Goal: Task Accomplishment & Management: Use online tool/utility

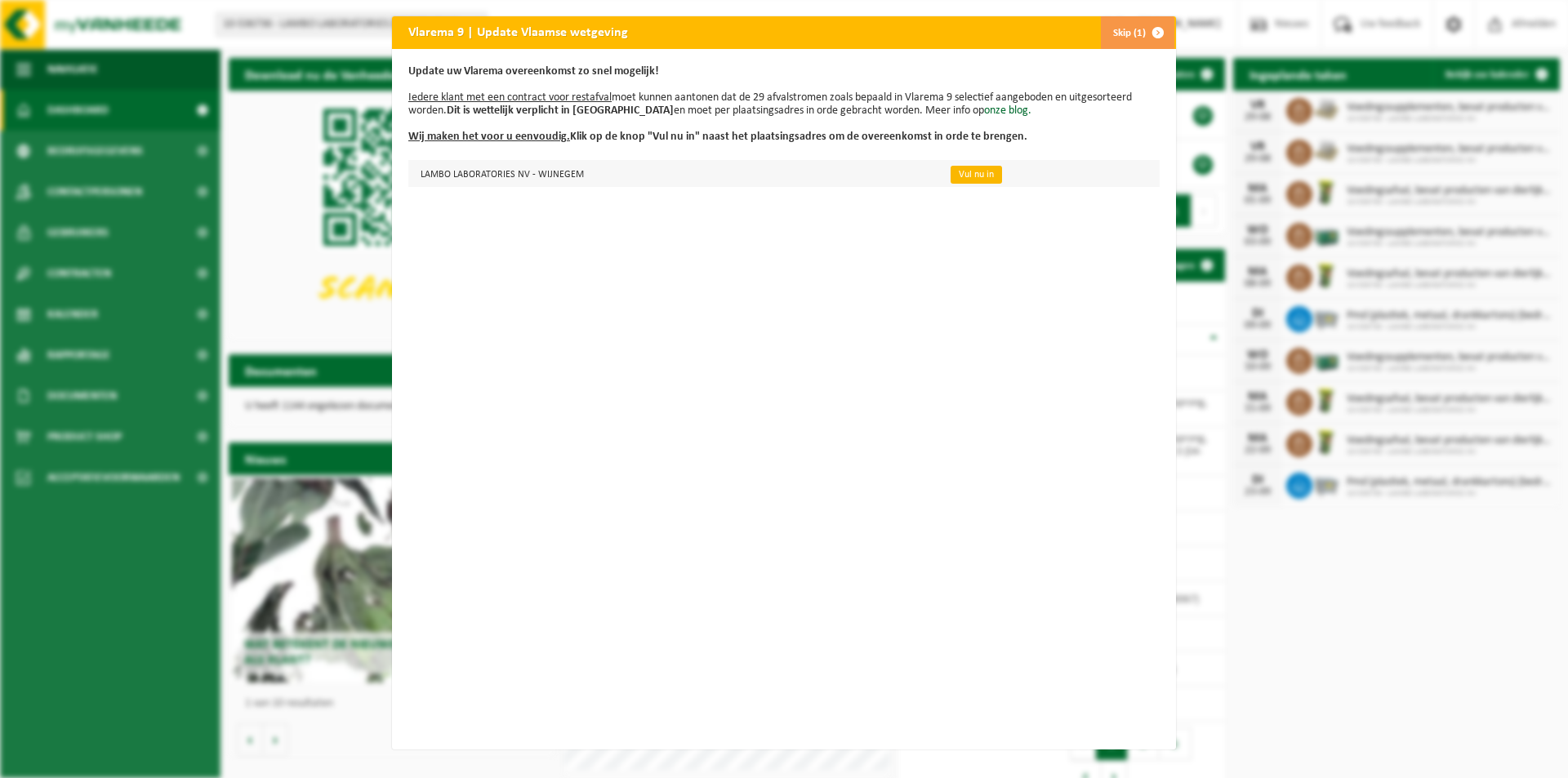
click at [972, 172] on link "Vul nu in" at bounding box center [975, 174] width 51 height 18
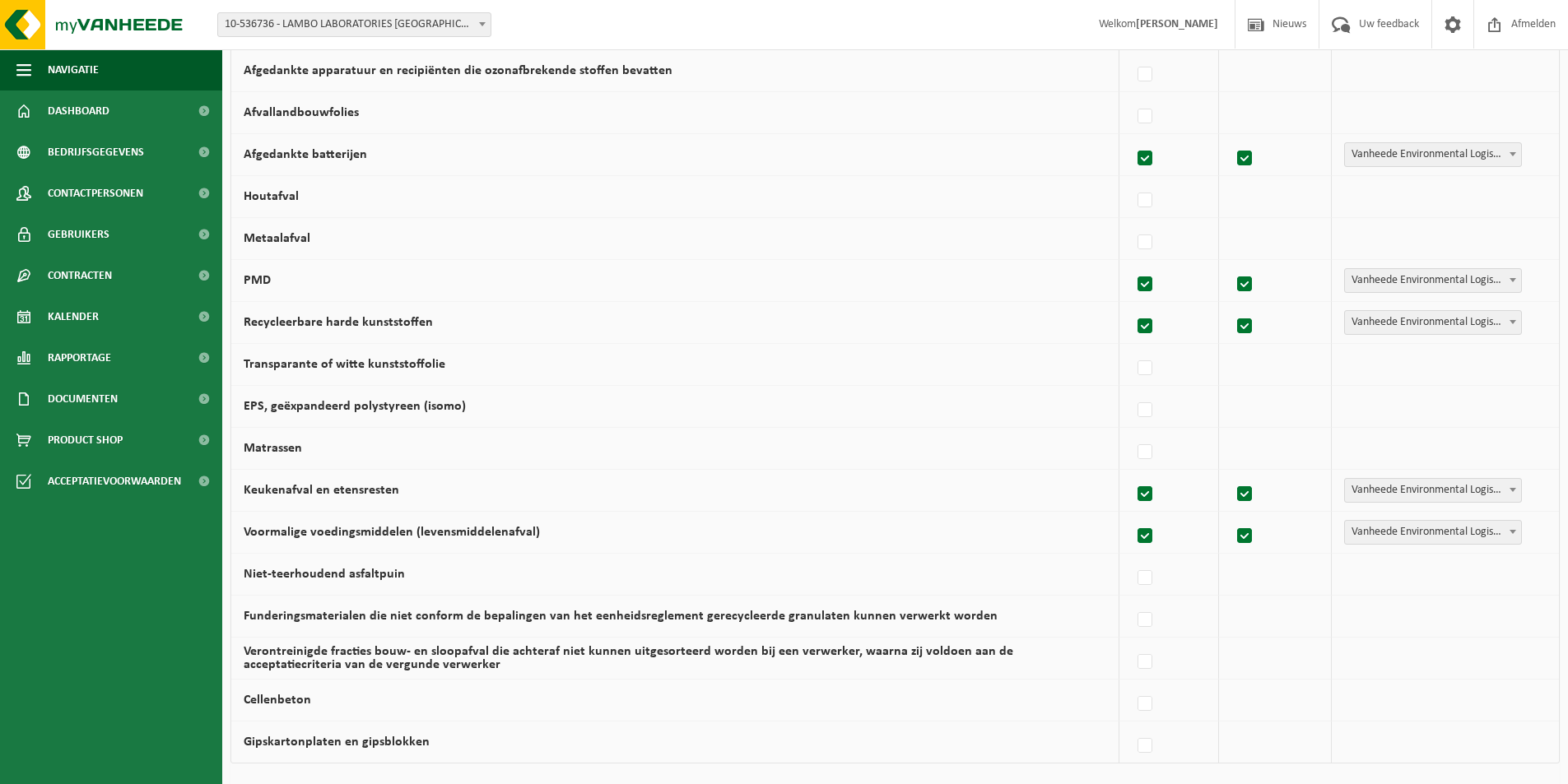
scroll to position [923, 0]
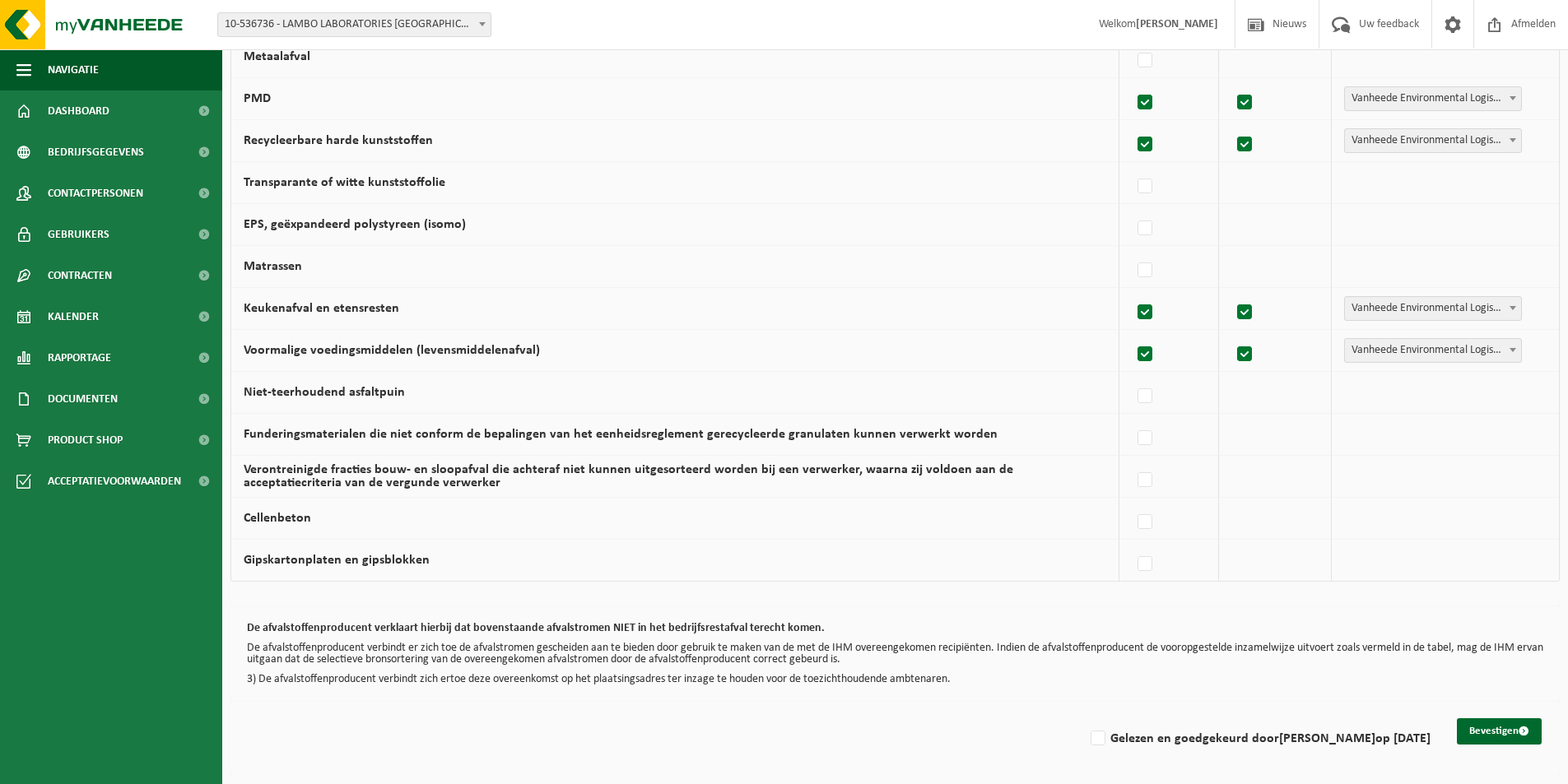
drag, startPoint x: 515, startPoint y: 310, endPoint x: 518, endPoint y: 297, distance: 13.3
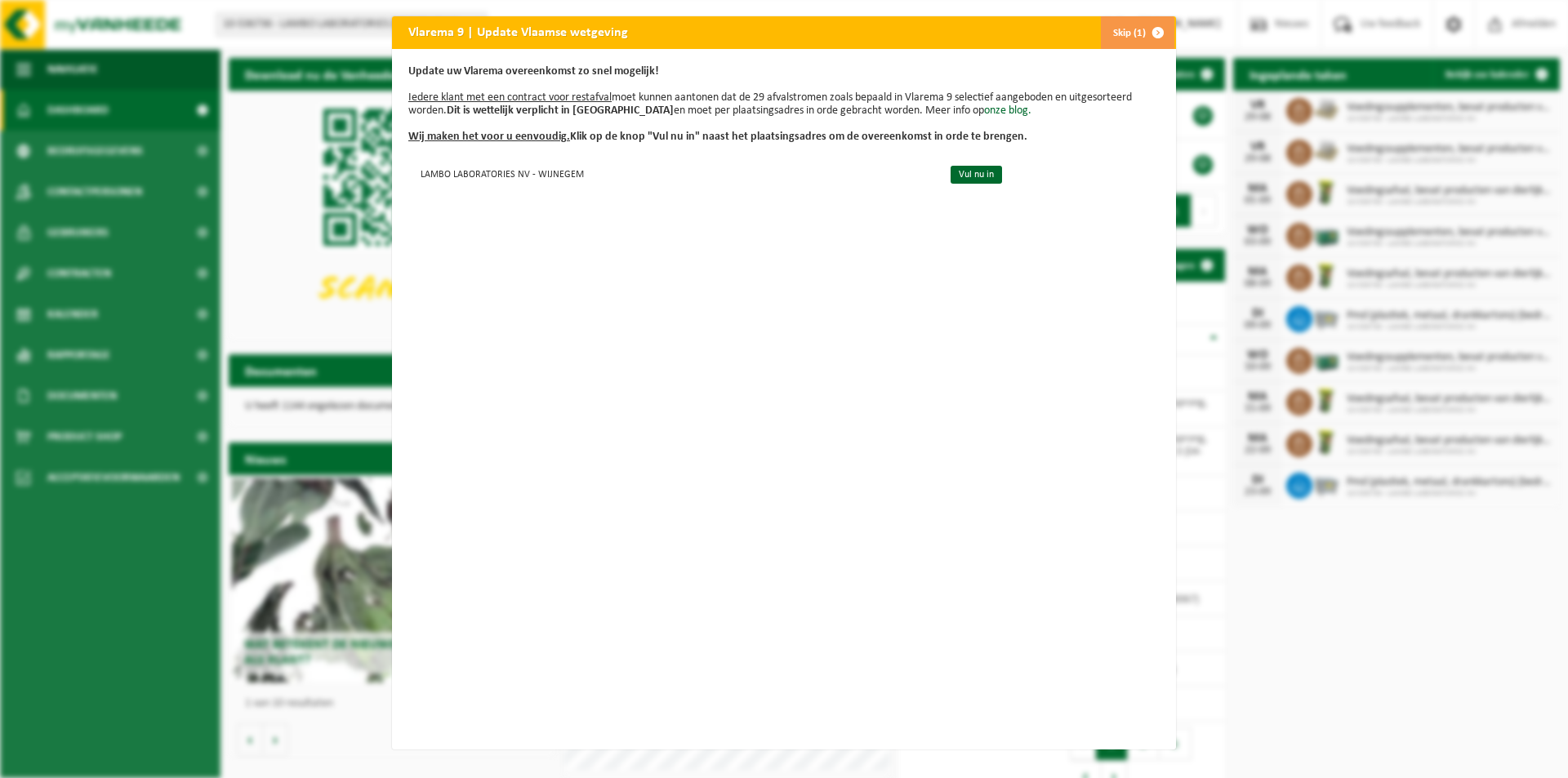
click at [1134, 41] on button "Skip (1)" at bounding box center [1137, 33] width 74 height 33
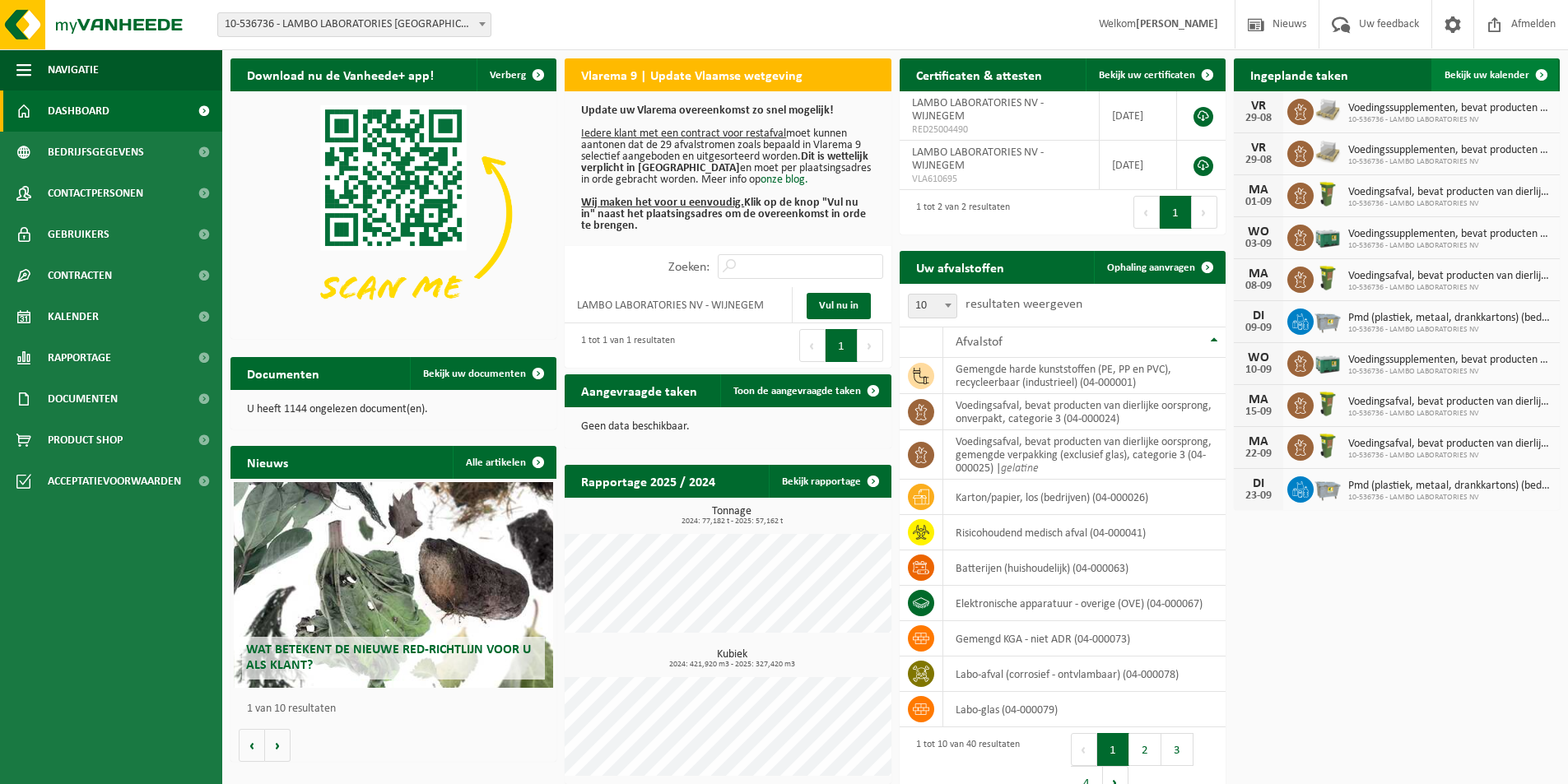
click at [1536, 63] on span at bounding box center [1541, 75] width 33 height 33
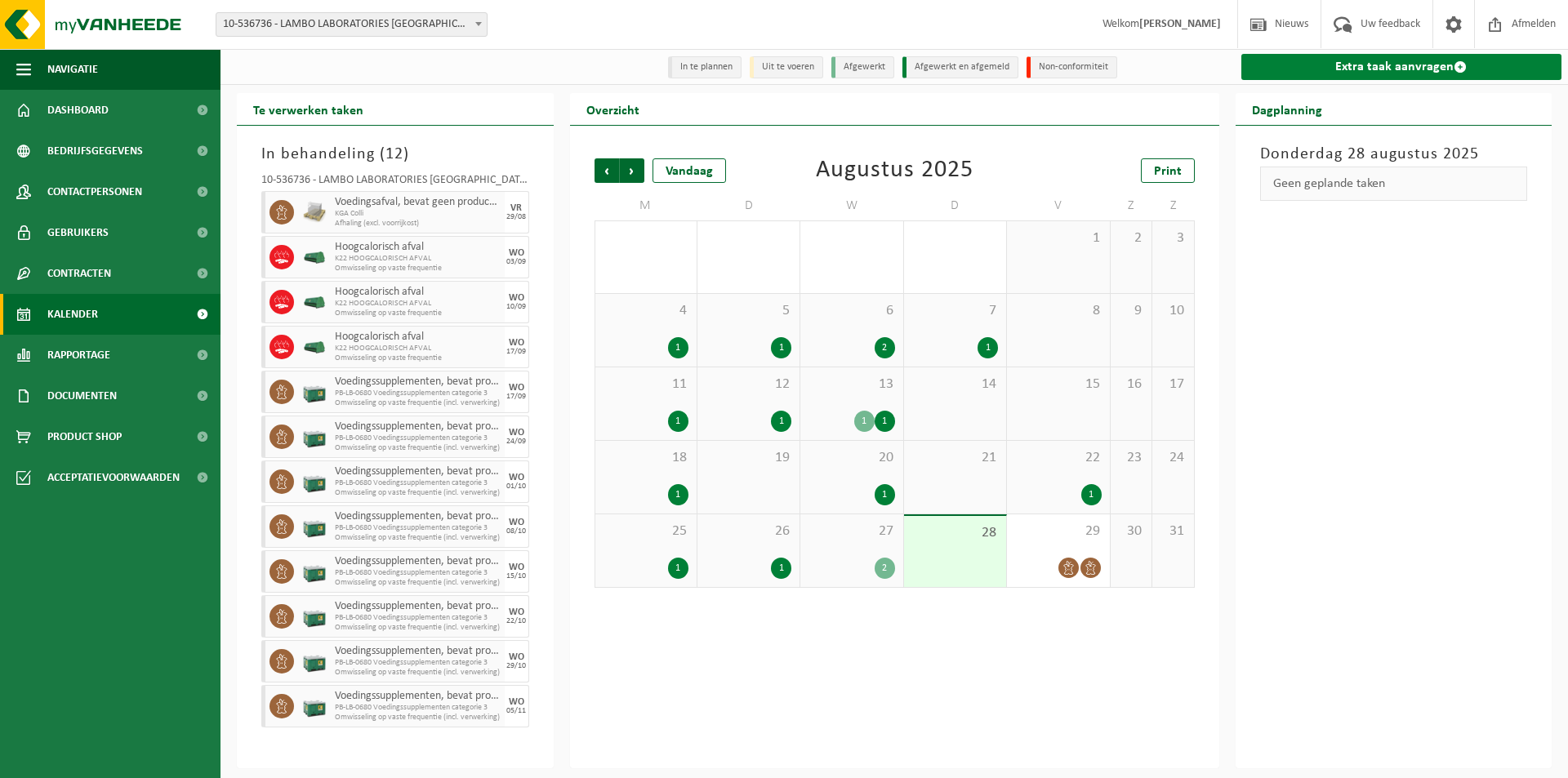
drag, startPoint x: 1386, startPoint y: 71, endPoint x: 1388, endPoint y: 82, distance: 11.2
click at [1386, 73] on link "Extra taak aanvragen" at bounding box center [1403, 66] width 321 height 26
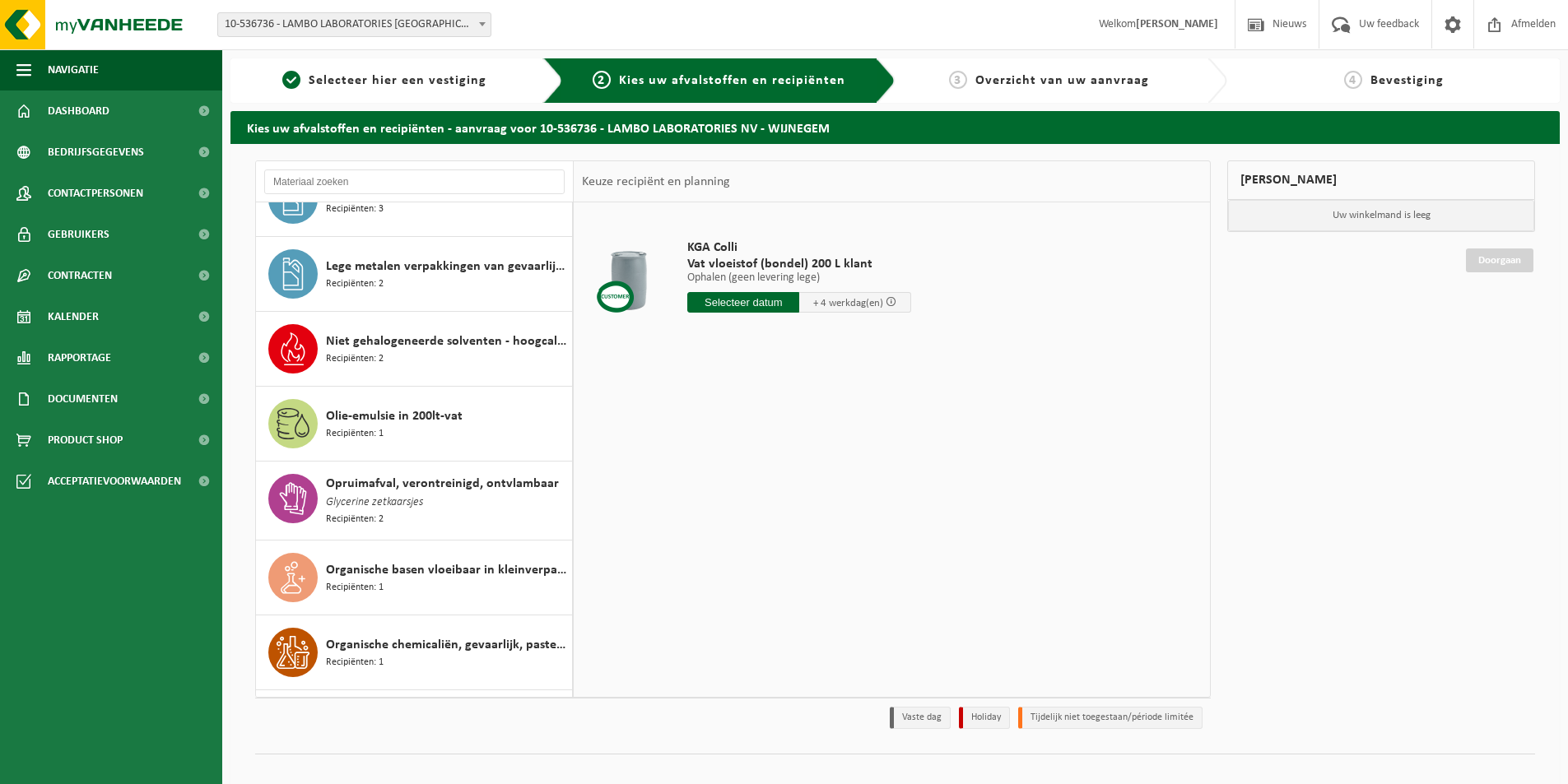
scroll to position [1366, 0]
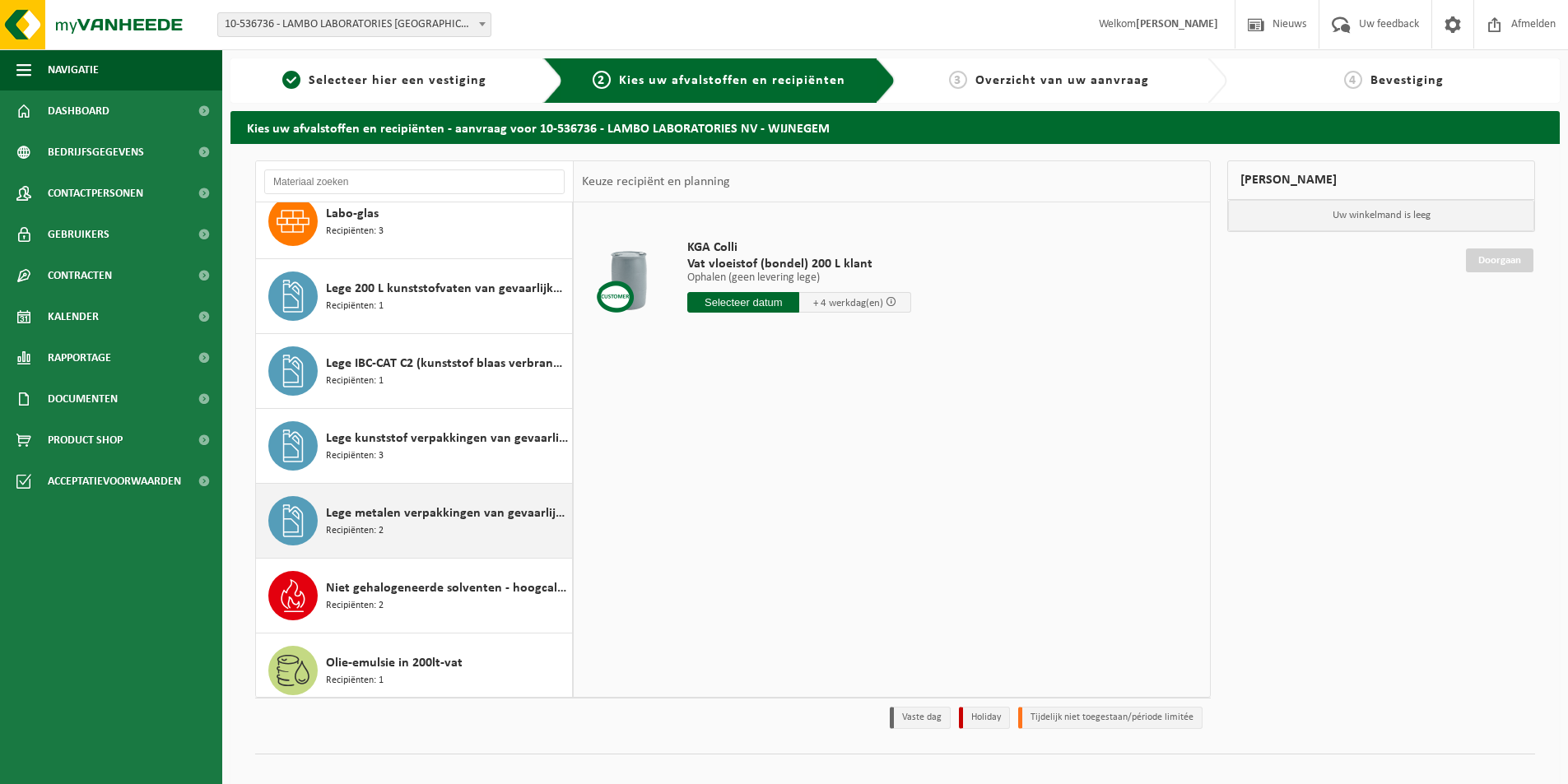
click at [486, 536] on div "Lege metalen verpakkingen van gevaarlijke stoffen Recipiënten: 2" at bounding box center [447, 520] width 242 height 49
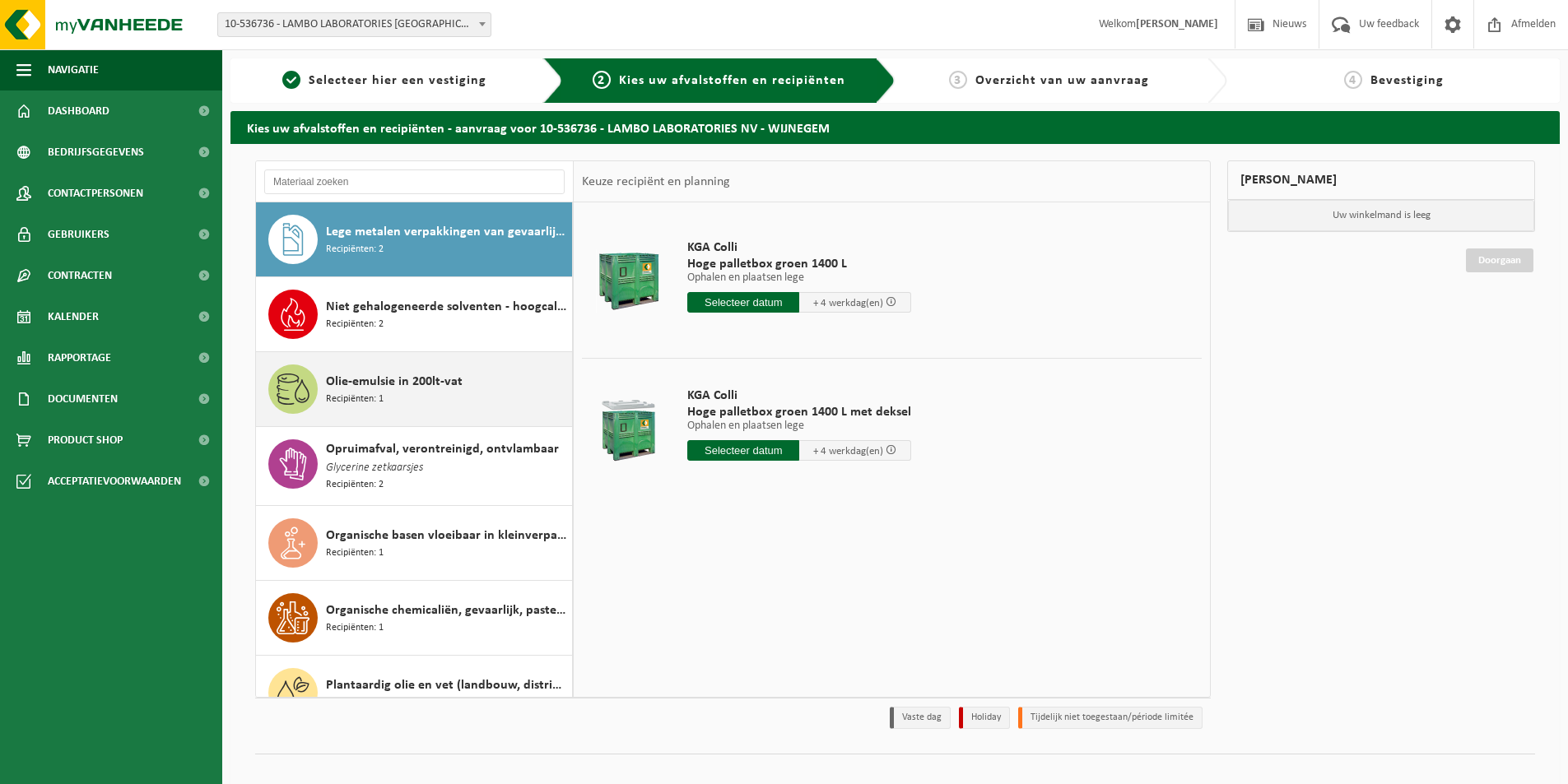
scroll to position [1565, 0]
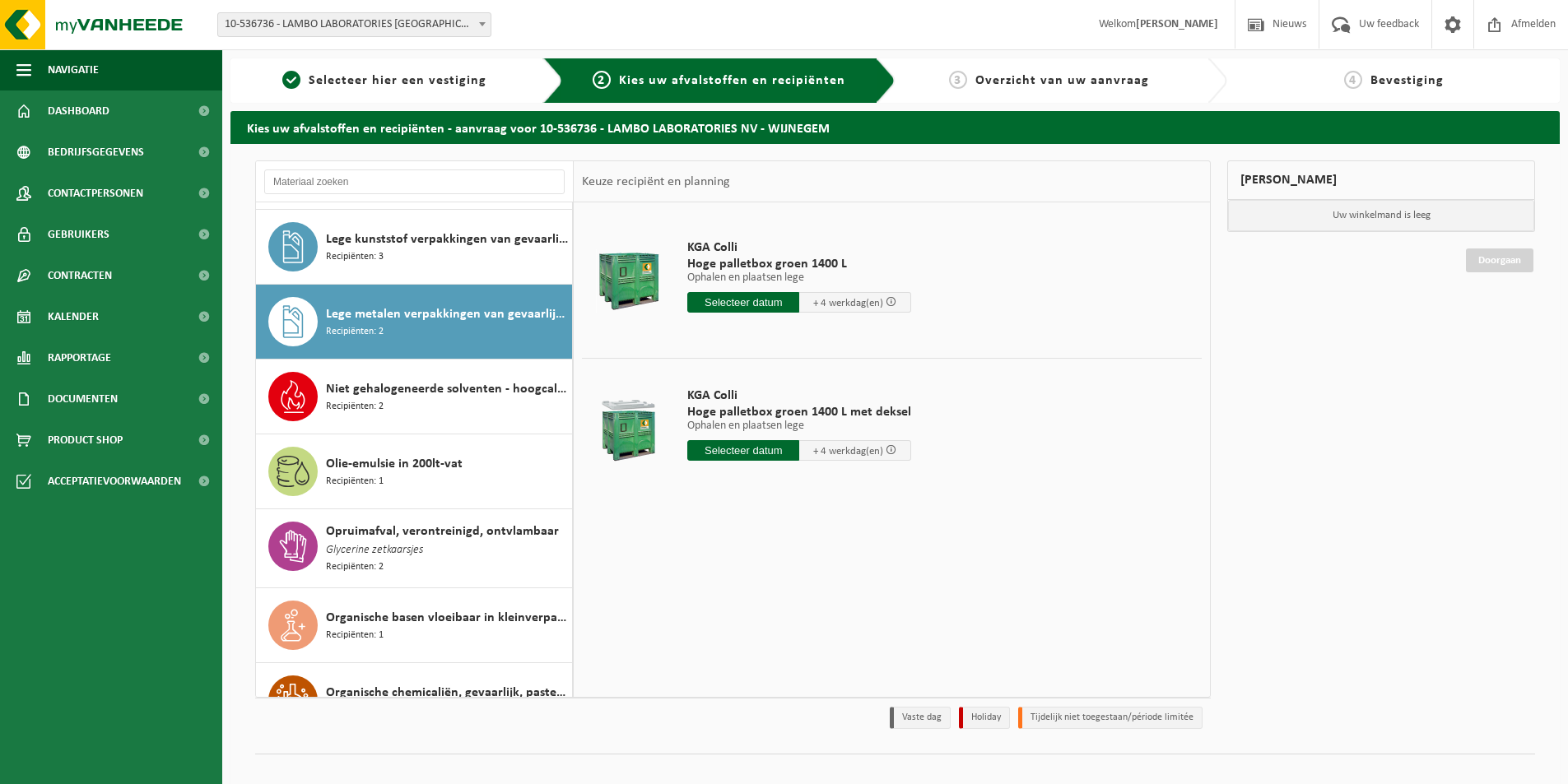
click at [498, 323] on span "Lege metalen verpakkingen van gevaarlijke stoffen" at bounding box center [447, 314] width 242 height 19
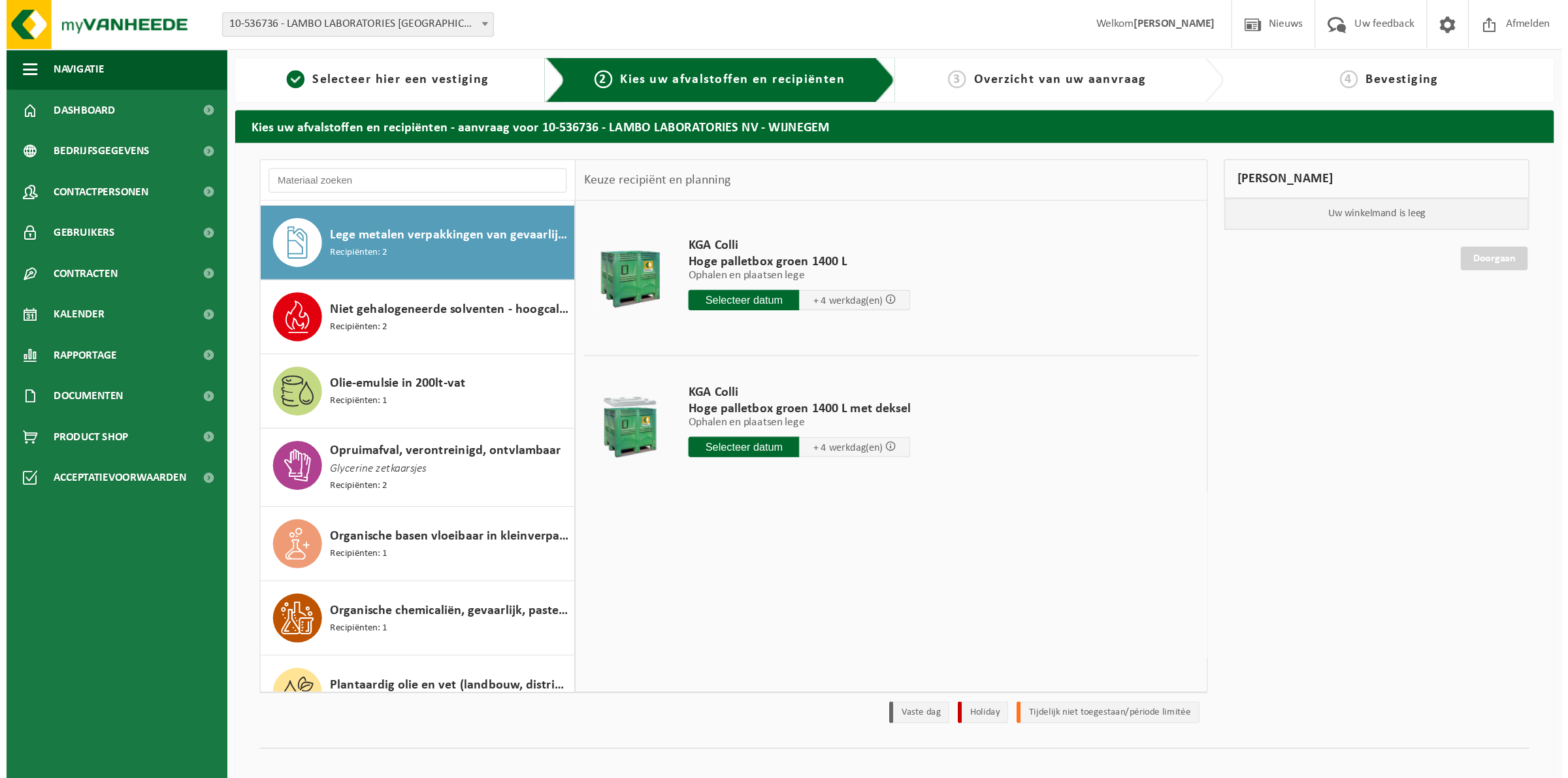
scroll to position [1308, 0]
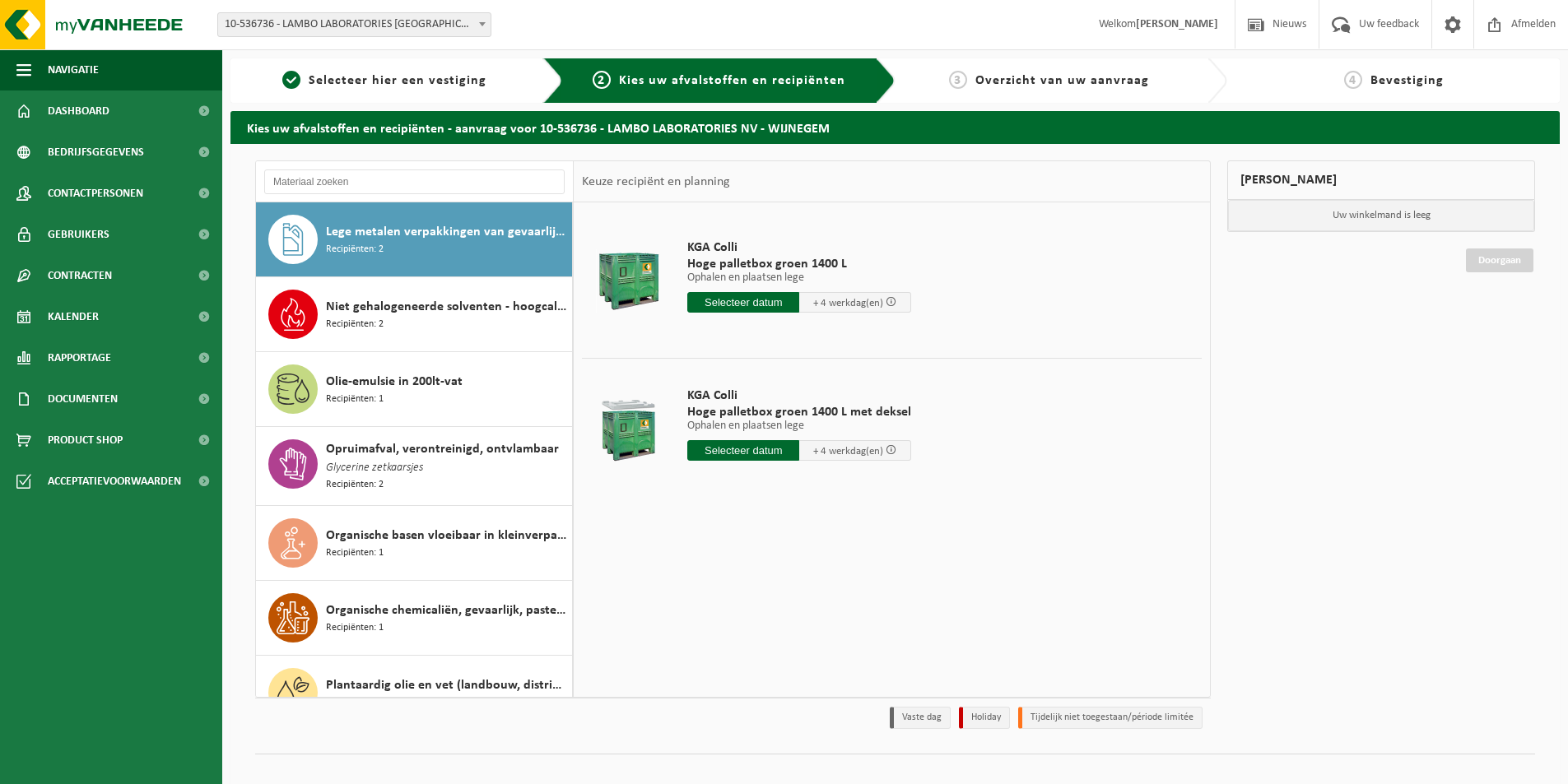
drag, startPoint x: 508, startPoint y: 235, endPoint x: 943, endPoint y: 203, distance: 436.2
click at [944, 202] on div "Keuze recipiënt en planning" at bounding box center [892, 181] width 636 height 41
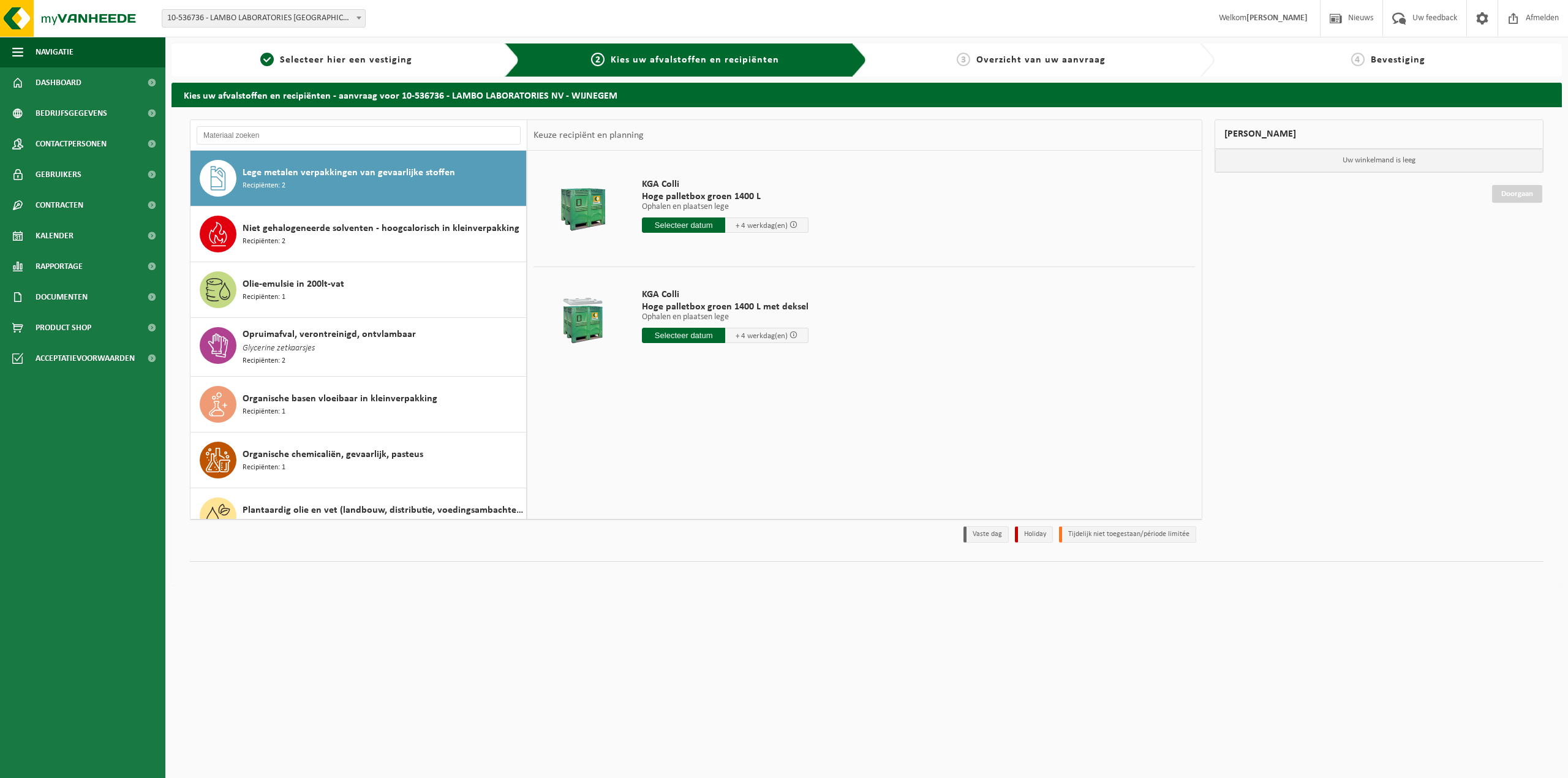
scroll to position [1145, 0]
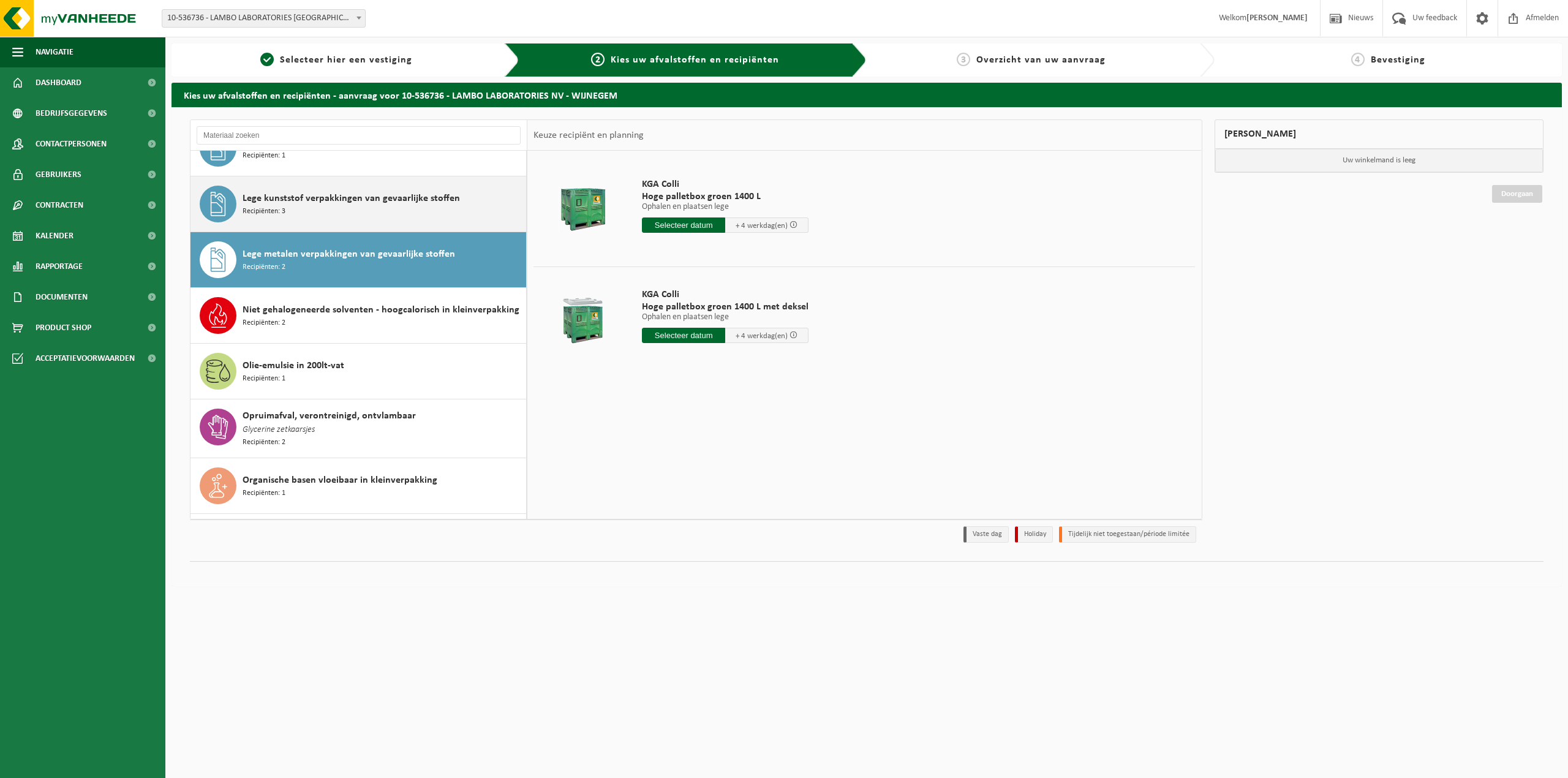
click at [449, 206] on span "Lege kunststof verpakkingen van gevaarlijke stoffen" at bounding box center [351, 198] width 217 height 14
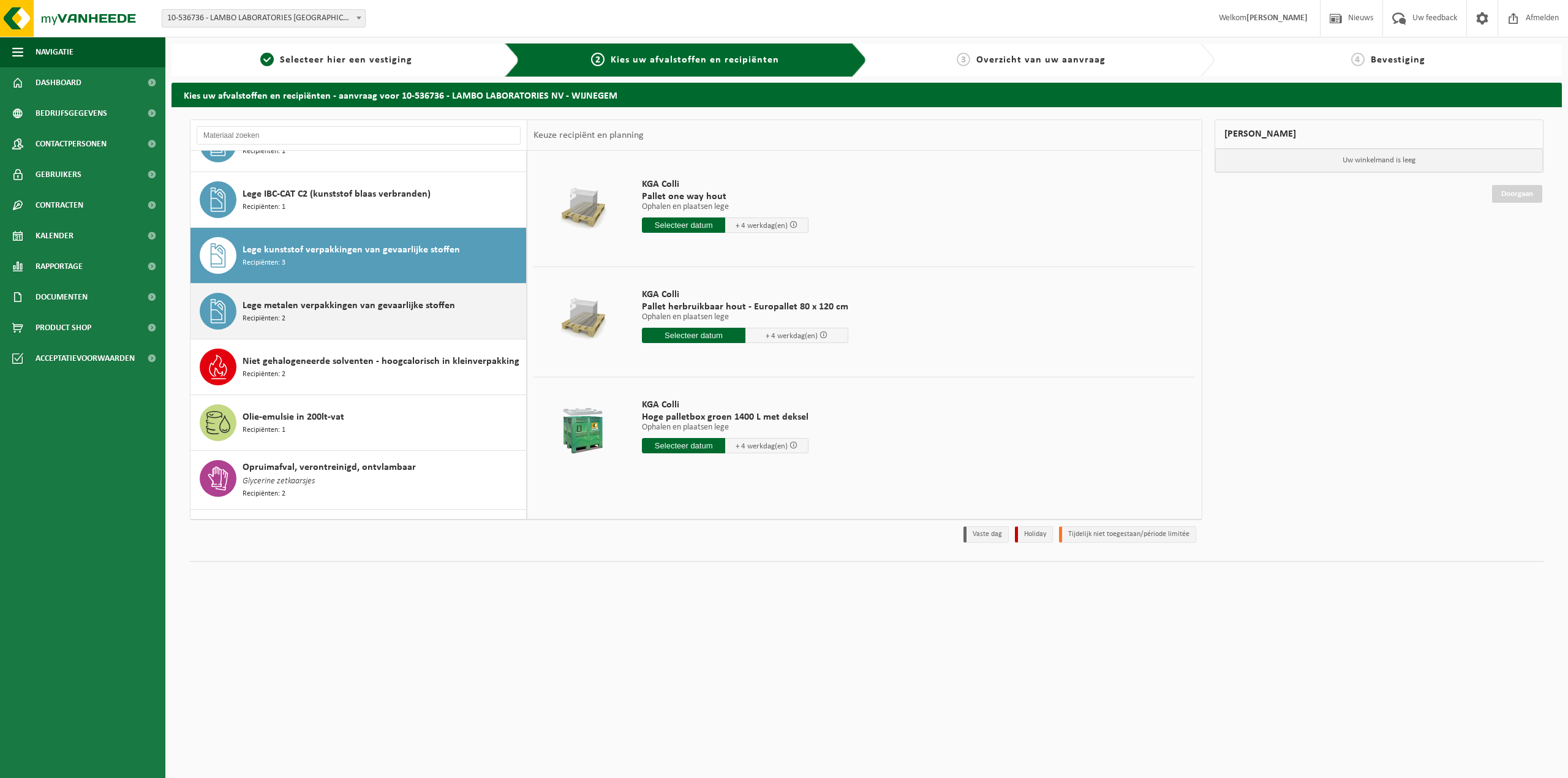
scroll to position [1013, 0]
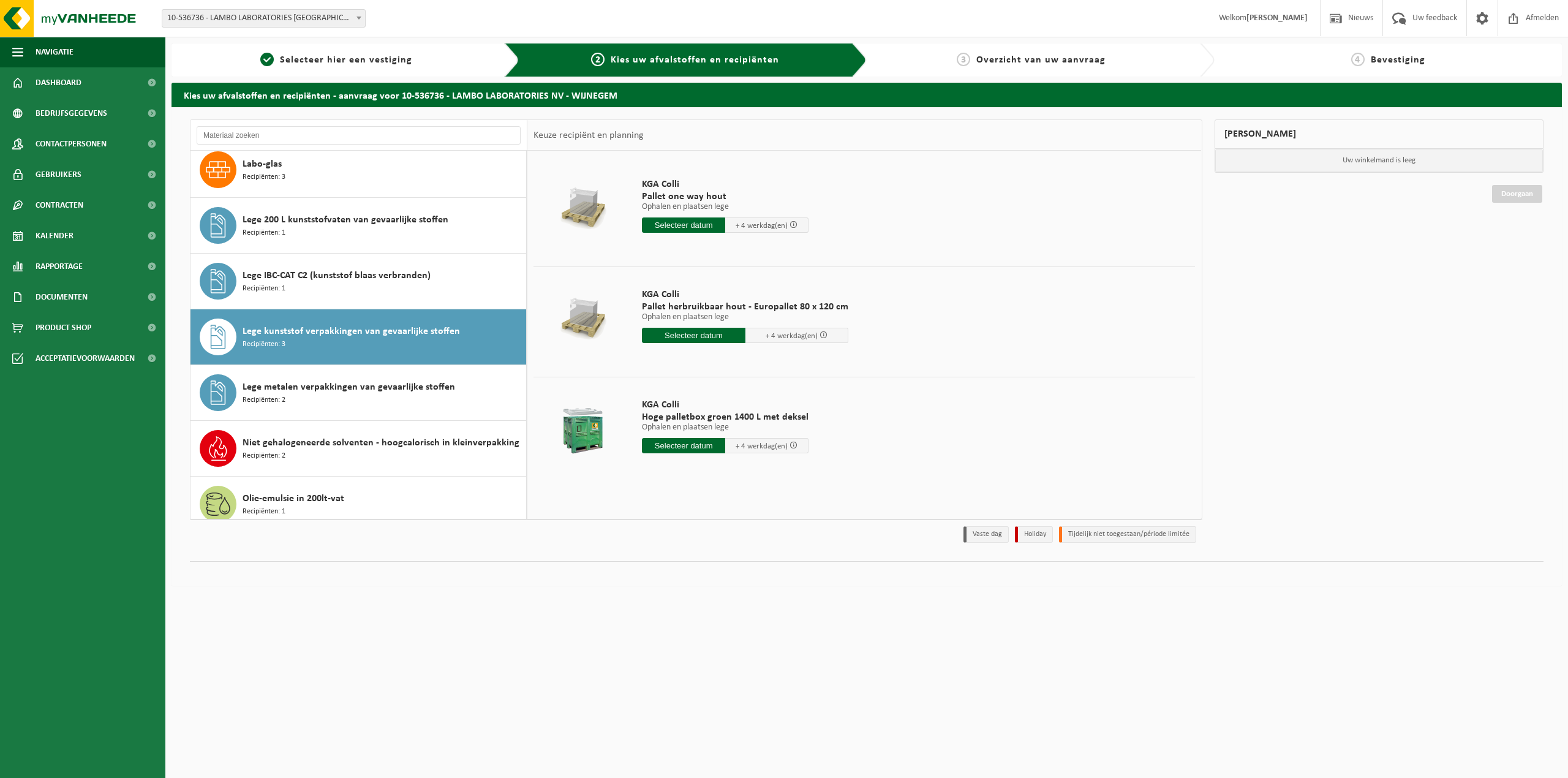
click at [700, 450] on input "text" at bounding box center [683, 445] width 83 height 15
click at [743, 552] on div "28 29 30 31 1 2 3 4 5 6 7 8 9 10 11 12 13 14 15 16 17 18 19 20 21 22 23 24 25 2…" at bounding box center [718, 555] width 151 height 98
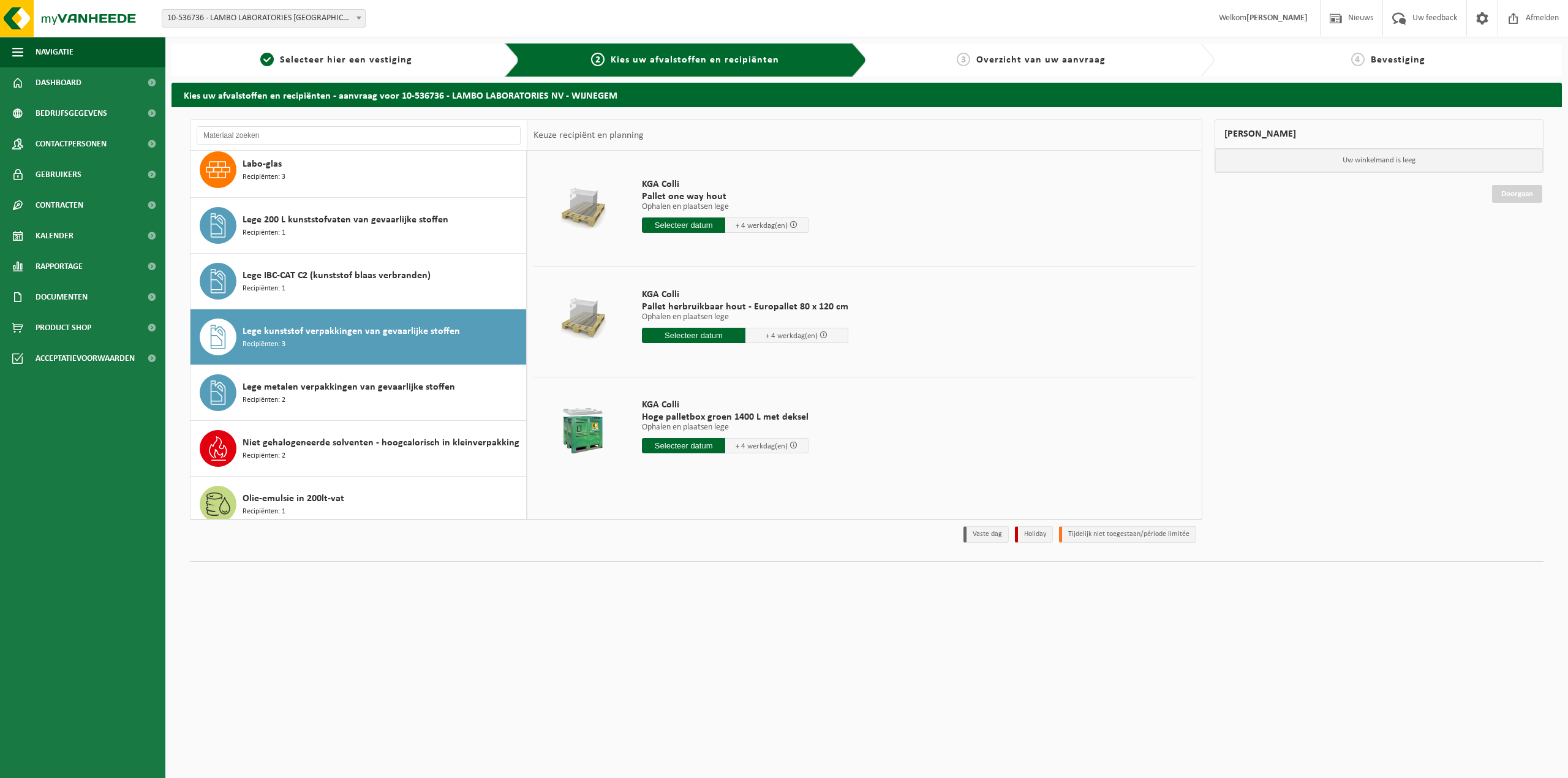
click at [752, 583] on html "Vestiging: 10-536736 - LAMBO LABORATORIES NV - WIJNEGEM 10-536736 - LAMBO LABOR…" at bounding box center [784, 389] width 1568 height 778
click at [745, 583] on div "28 29 30 31 1 2 3 4 5 6 7 8 9 10 11 12 13 14 15 16 17 18 19 20 21 22 23 24 25 2…" at bounding box center [718, 555] width 151 height 98
click at [780, 476] on icon at bounding box center [780, 474] width 19 height 19
click at [652, 471] on icon at bounding box center [654, 474] width 19 height 19
click at [781, 474] on icon at bounding box center [780, 474] width 19 height 19
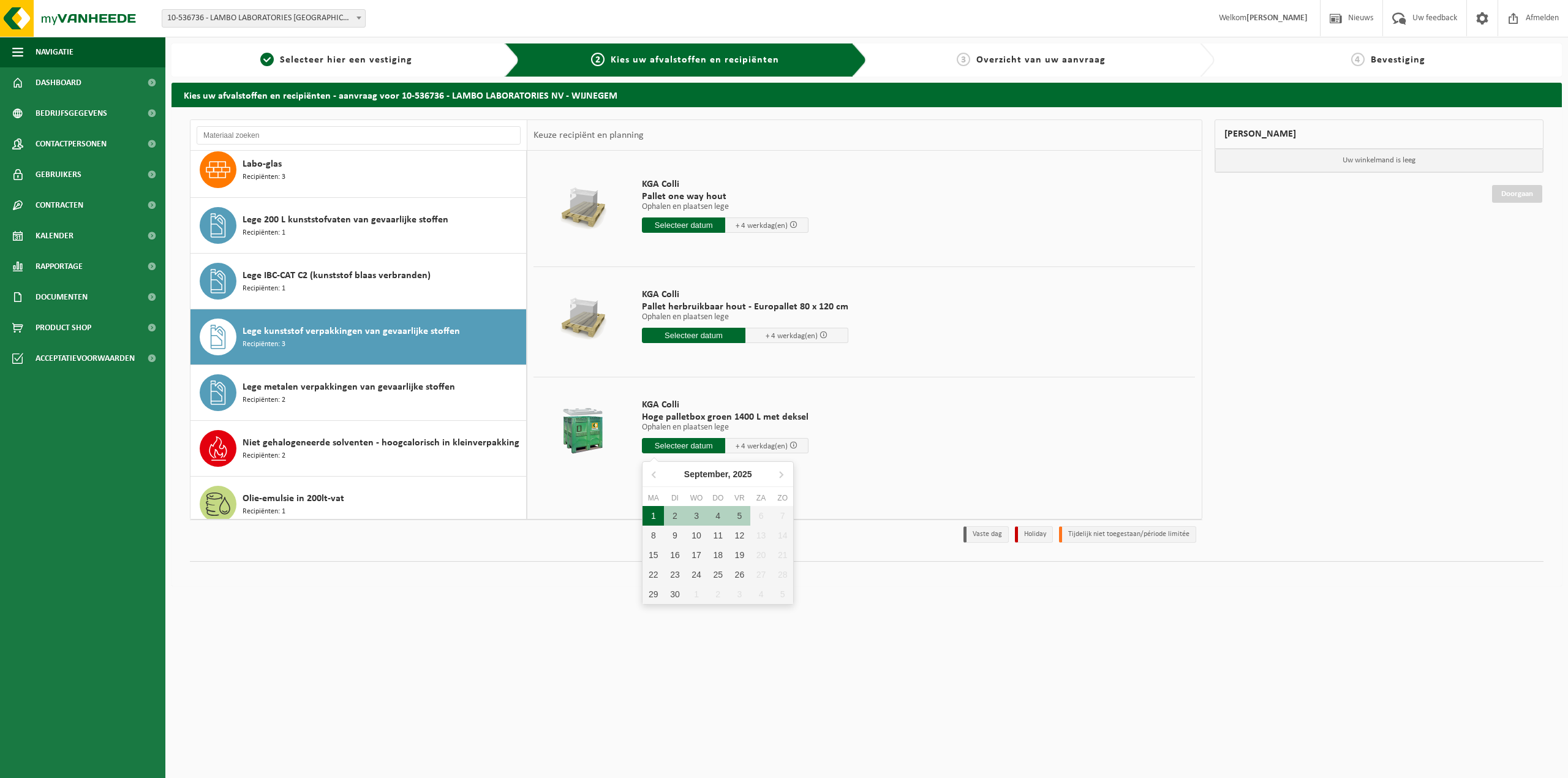
click at [651, 515] on div "1" at bounding box center [653, 515] width 22 height 19
type input "Van 2025-09-01"
type input "2025-09-01"
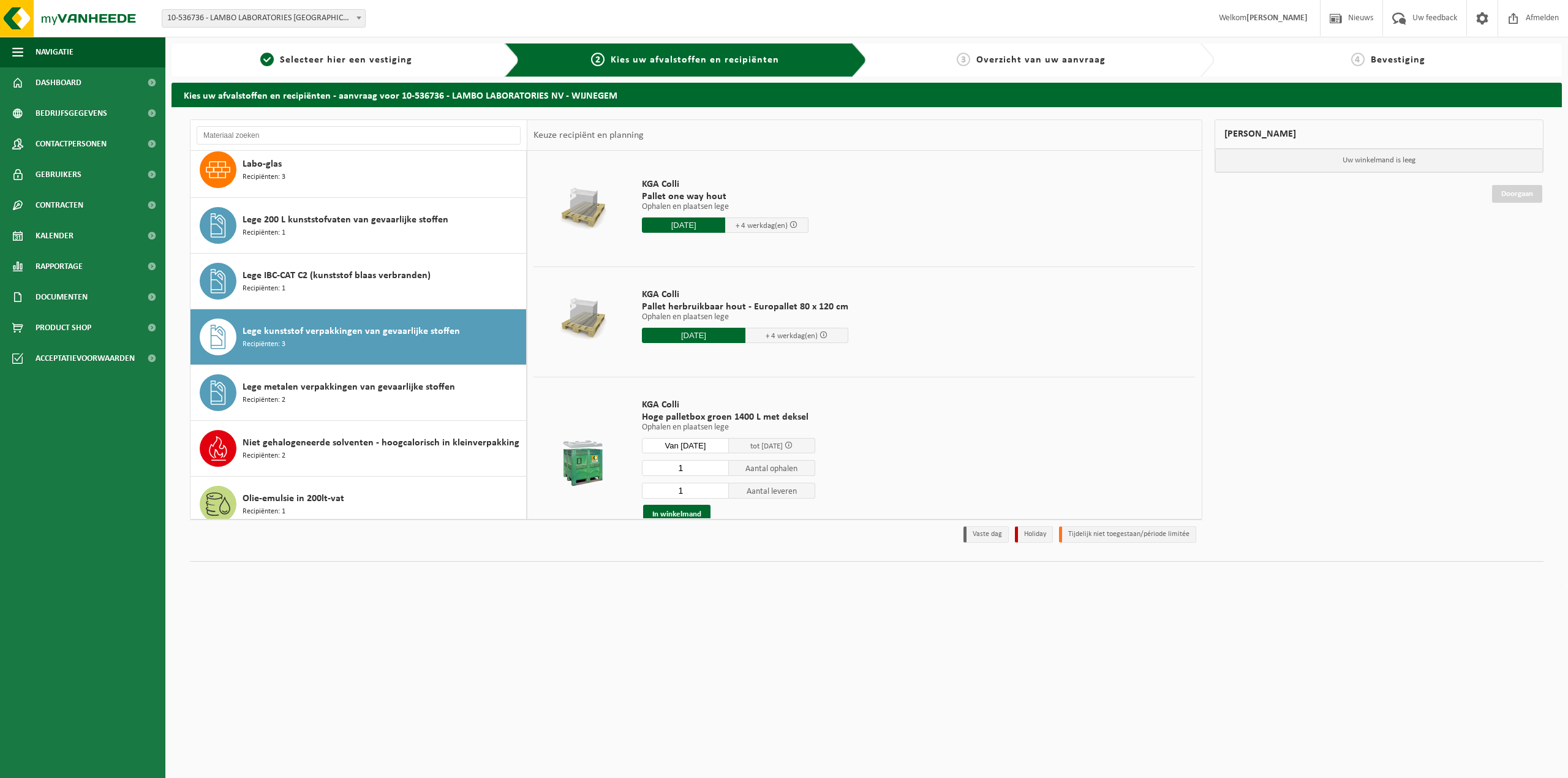
scroll to position [65, 0]
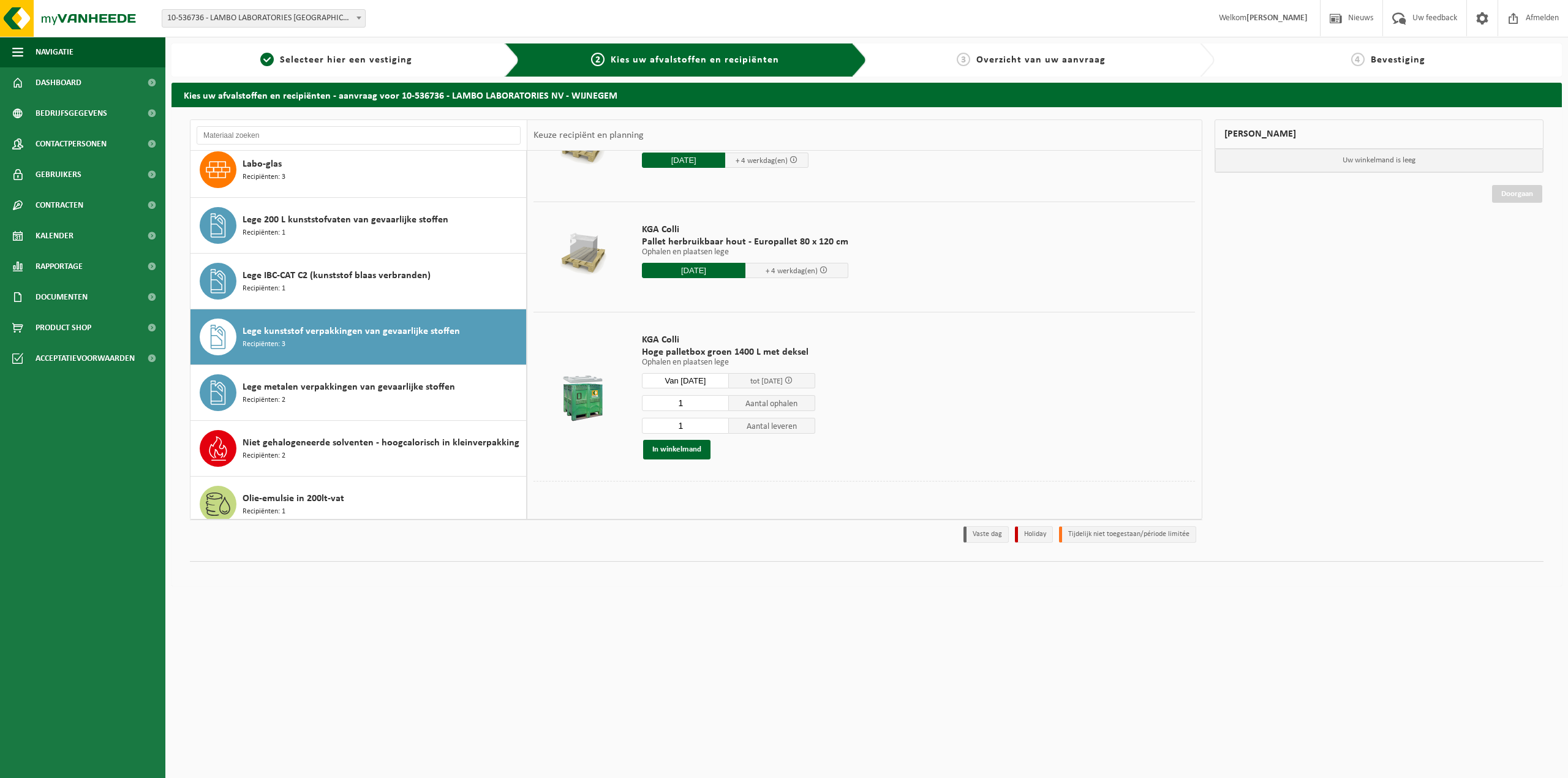
click at [708, 401] on input "1" at bounding box center [685, 403] width 87 height 16
type input "1"
type input "2"
click at [679, 432] on input "1" at bounding box center [685, 426] width 87 height 16
type input "2"
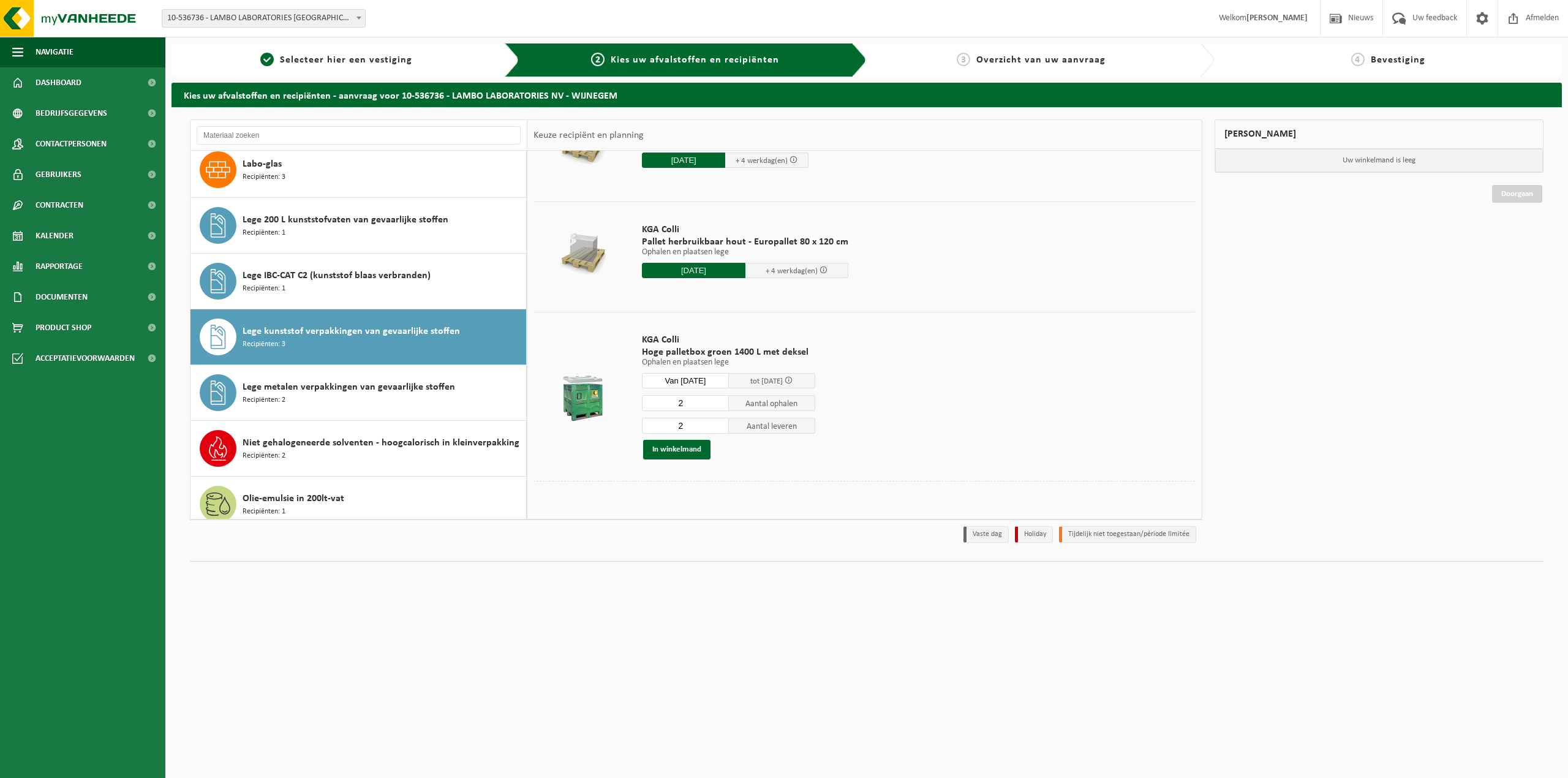
click at [1059, 457] on td "KGA Colli Hoge palletbox groen 1400 L met deksel Ophalen en plaatsen lege Ophal…" at bounding box center [913, 396] width 562 height 169
click at [688, 447] on button "In winkelmand" at bounding box center [677, 450] width 67 height 19
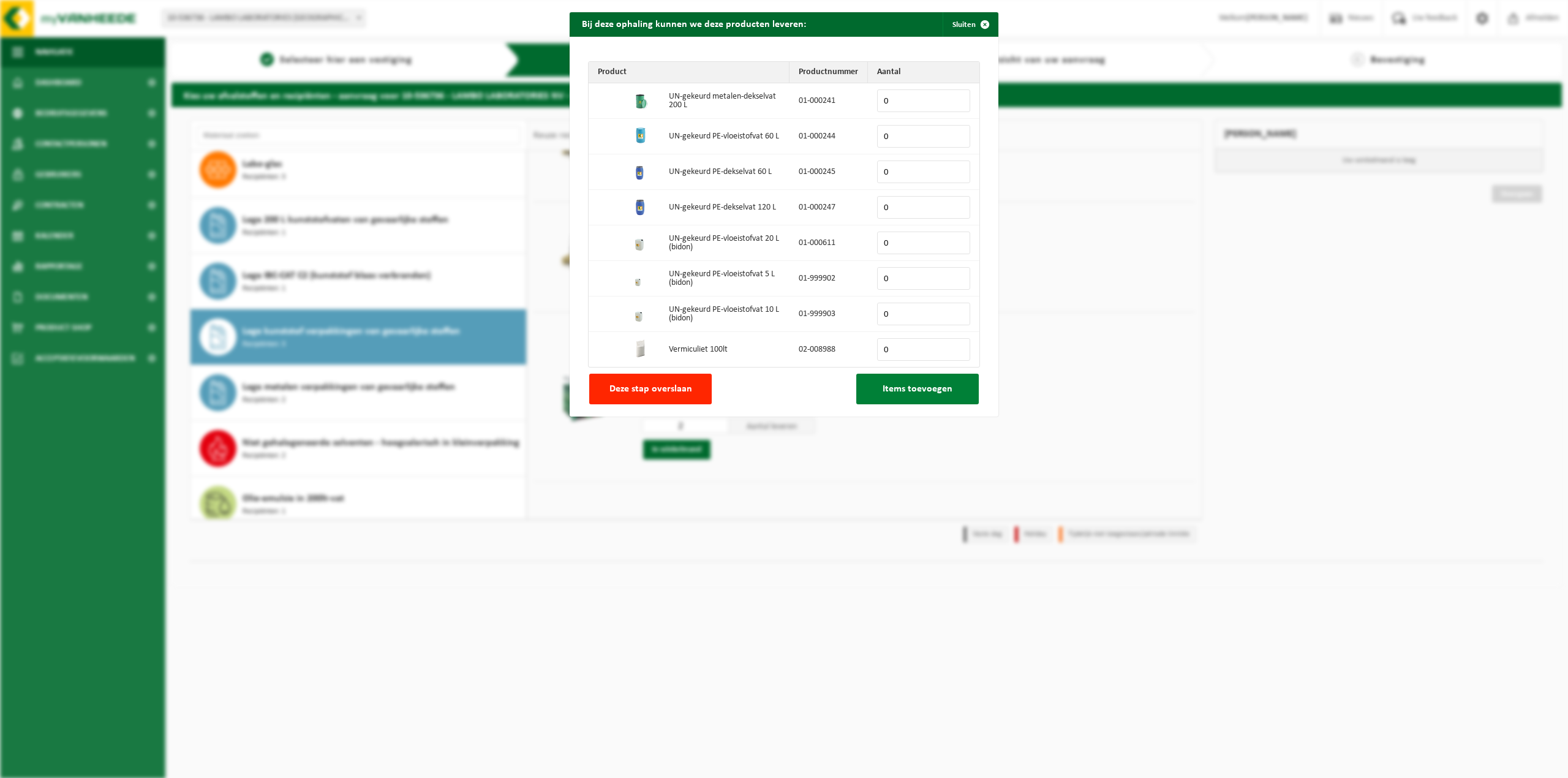
click at [895, 400] on button "Items toevoegen" at bounding box center [917, 389] width 123 height 30
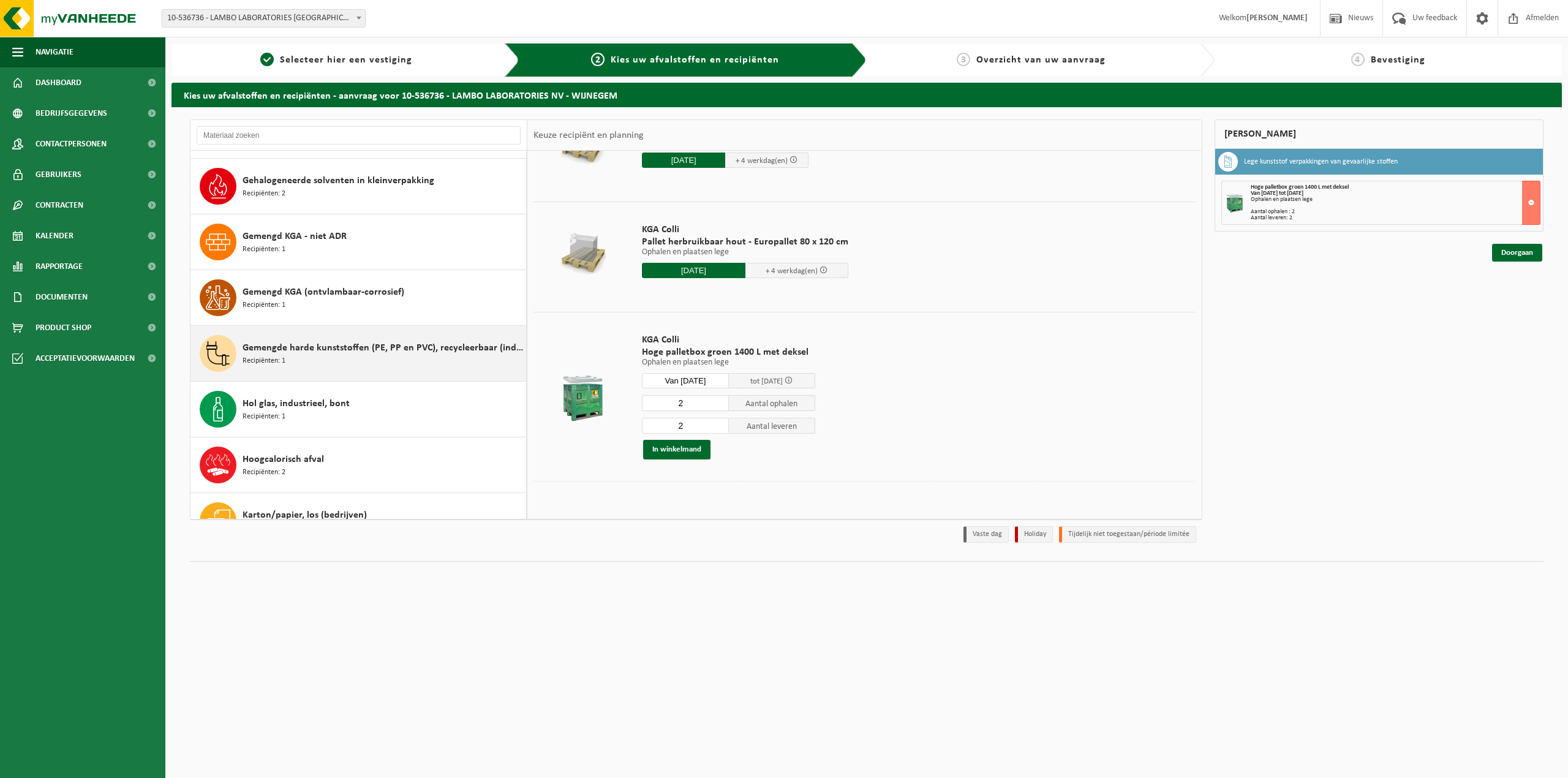
scroll to position [408, 0]
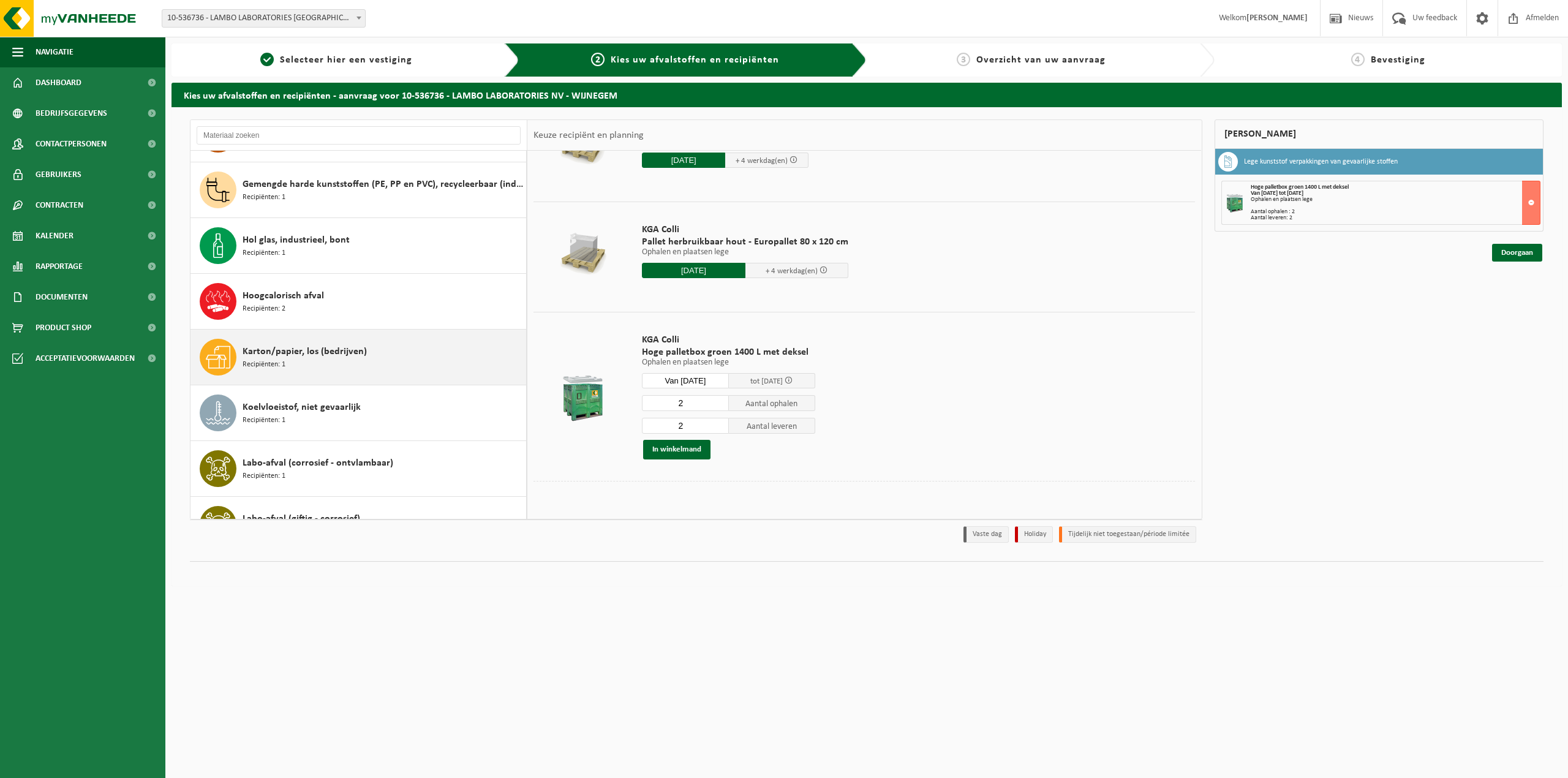
click at [395, 373] on div "Karton/papier, los (bedrijven) Recipiënten: 1" at bounding box center [382, 357] width 281 height 37
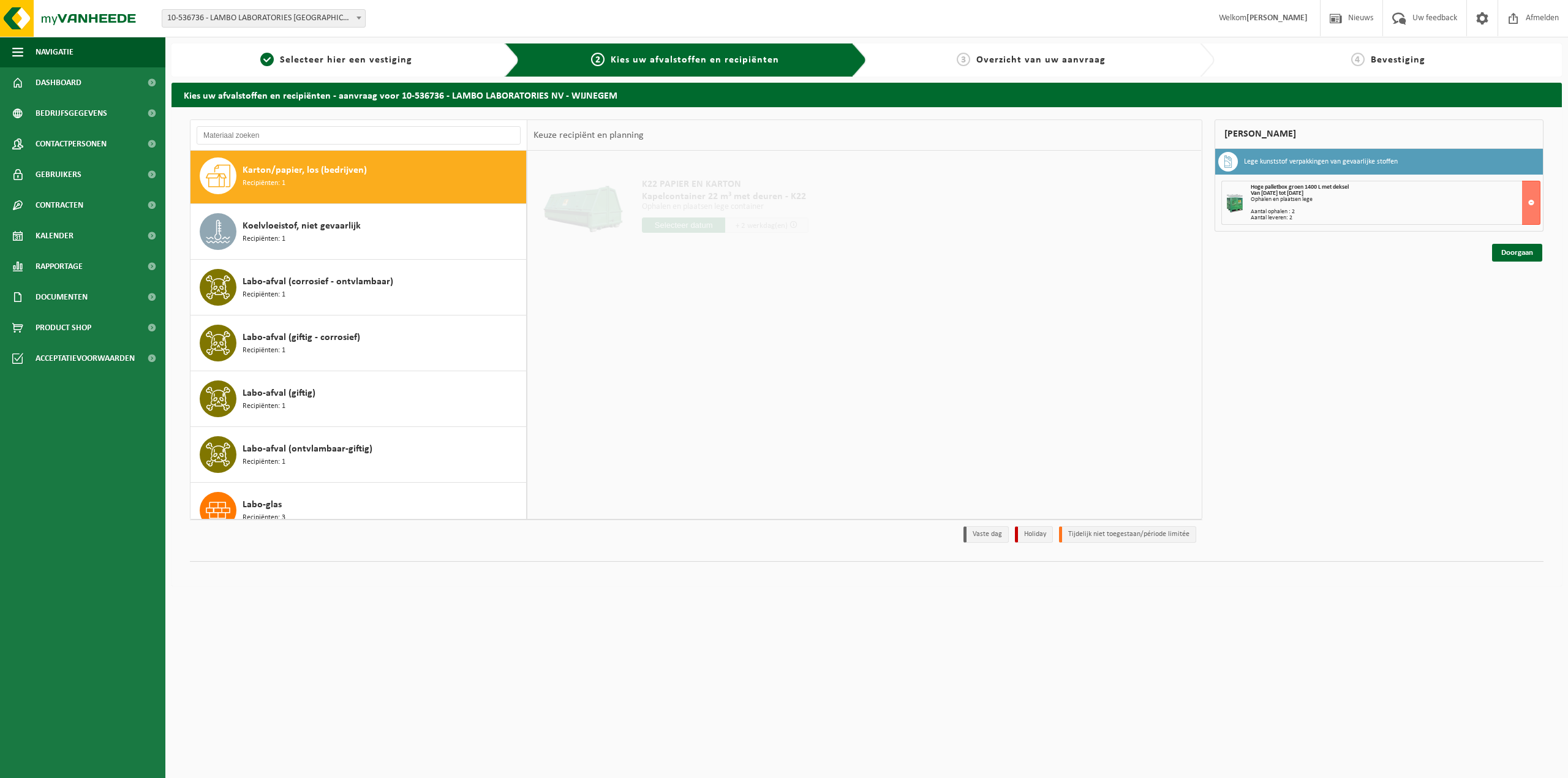
scroll to position [0, 0]
click at [700, 230] on input "text" at bounding box center [683, 224] width 83 height 15
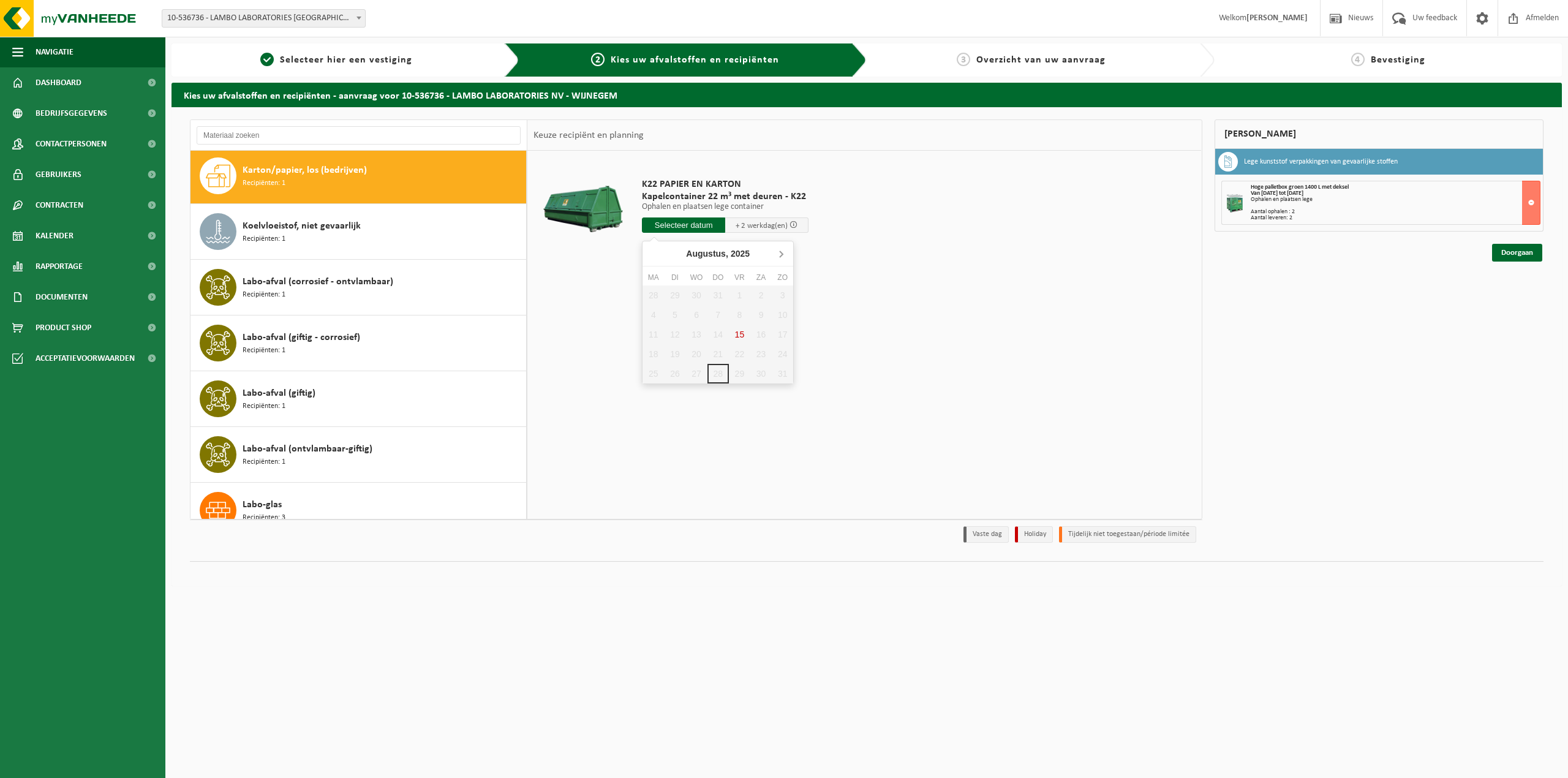
click at [780, 261] on icon at bounding box center [780, 253] width 19 height 19
click at [650, 294] on div "1" at bounding box center [653, 295] width 22 height 19
type input "Van 2025-09-01"
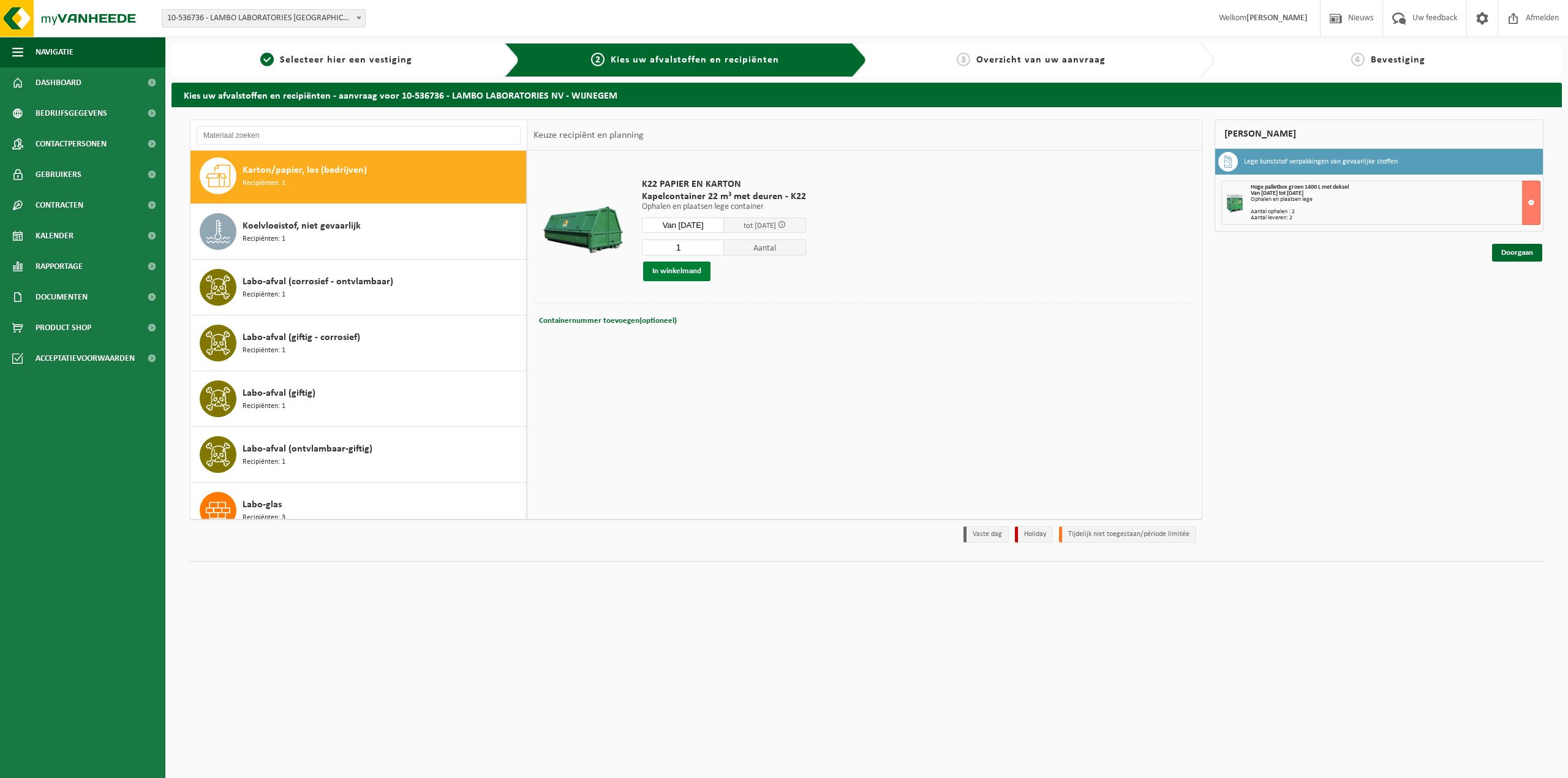
click at [682, 274] on button "In winkelmand" at bounding box center [677, 271] width 67 height 19
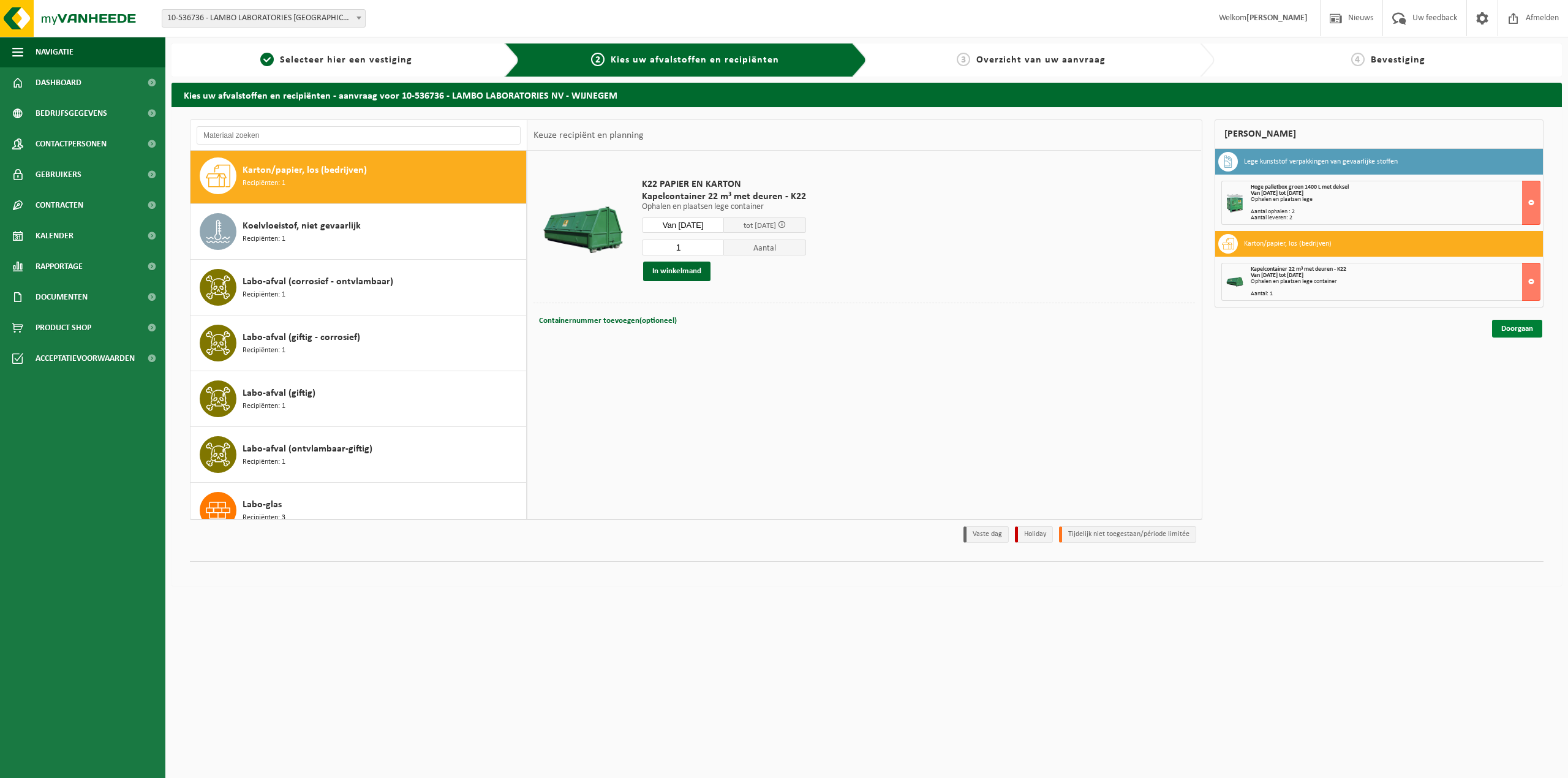
click at [1166, 322] on link "Doorgaan" at bounding box center [1517, 328] width 50 height 18
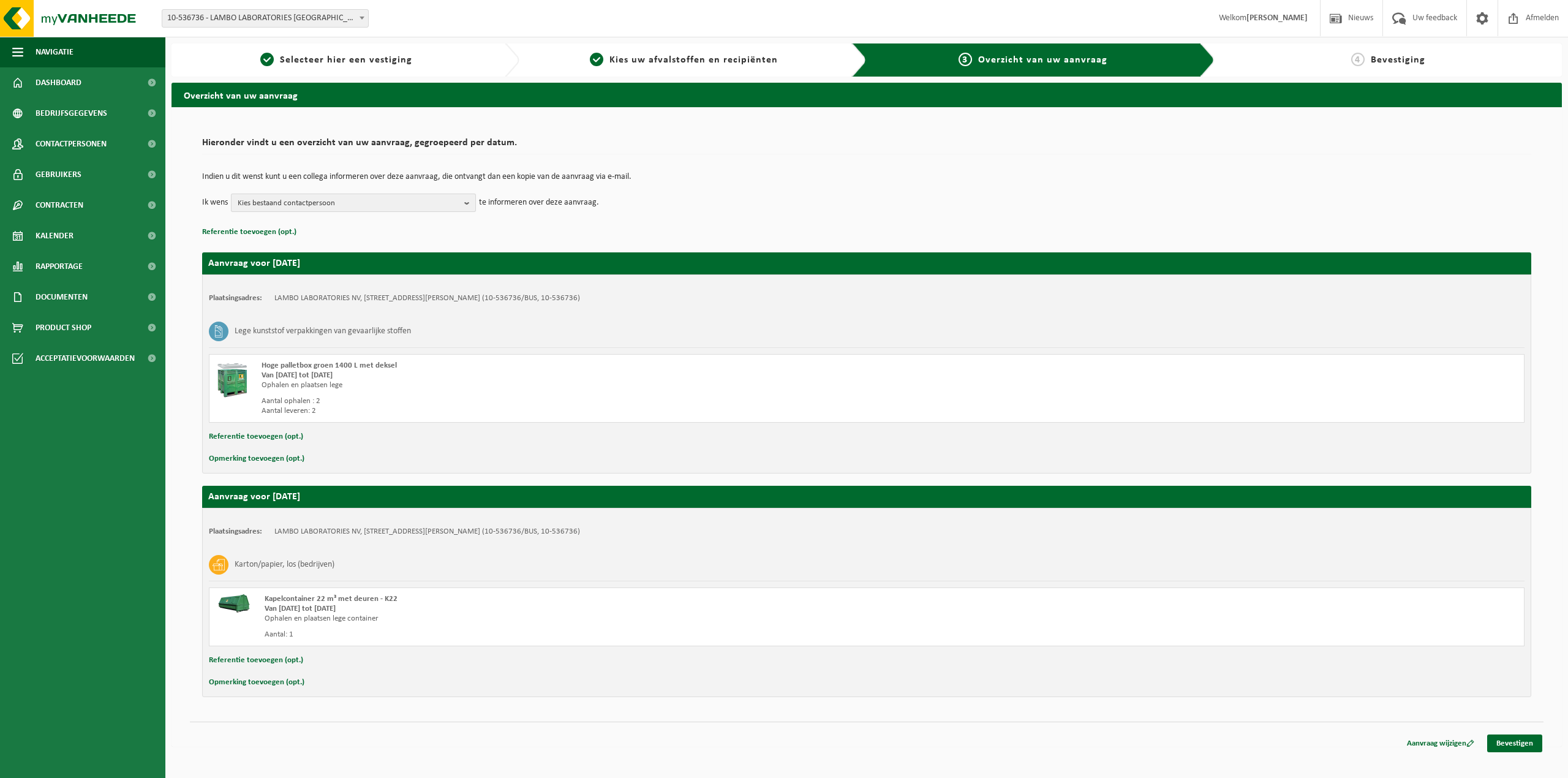
click at [395, 206] on span "Kies bestaand contactpersoon" at bounding box center [348, 203] width 221 height 18
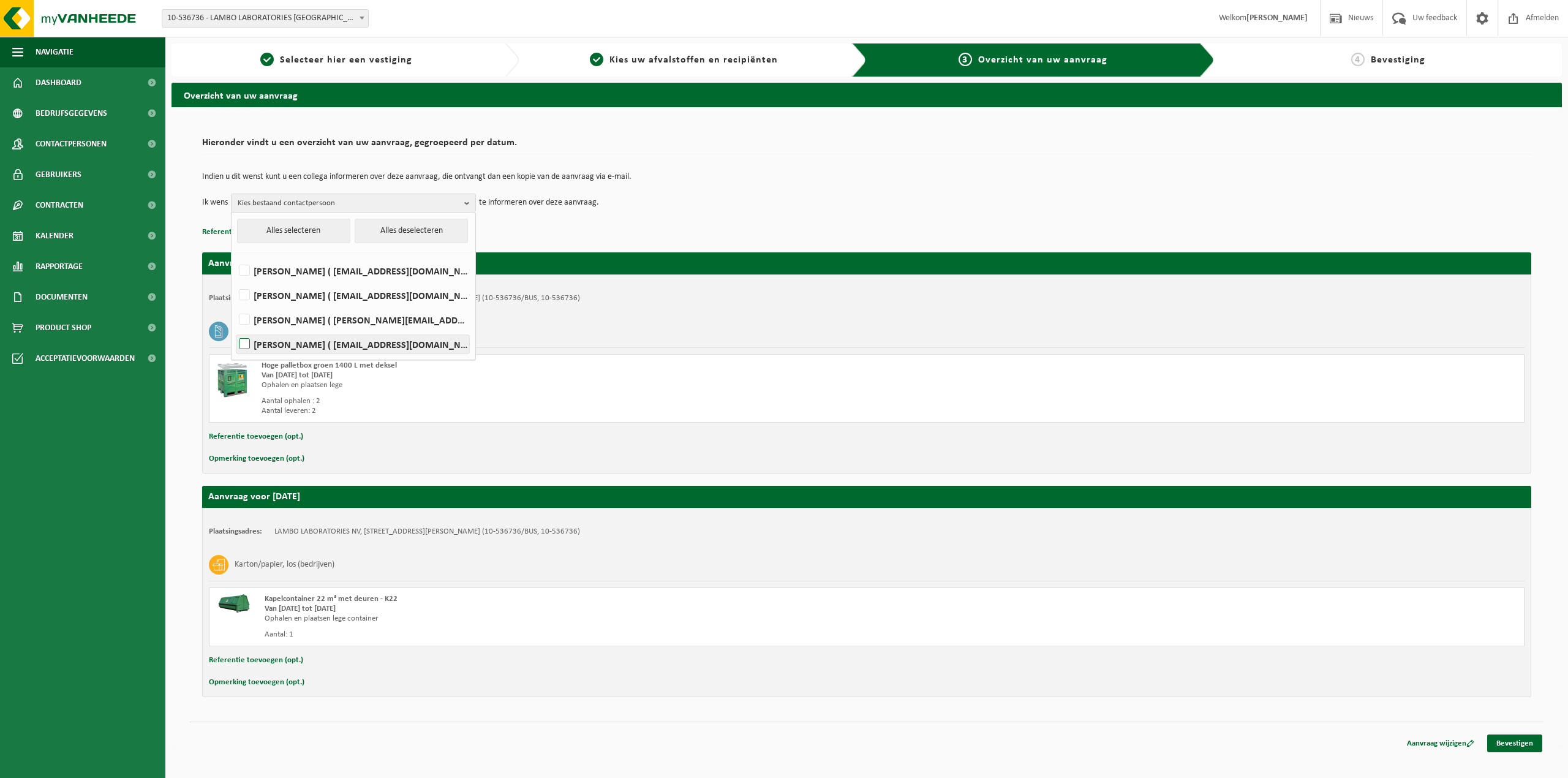
click at [361, 347] on label "YOUNES TAHERI ( qesh@labo-lambo.be )" at bounding box center [353, 344] width 233 height 18
click at [234, 329] on input "YOUNES TAHERI ( qesh@labo-lambo.be )" at bounding box center [234, 328] width 1 height 1
checkbox input "true"
click at [838, 187] on td "Indien u dit wenst kunt u een collega informeren over deze aanvraag, die ontvan…" at bounding box center [866, 183] width 1329 height 21
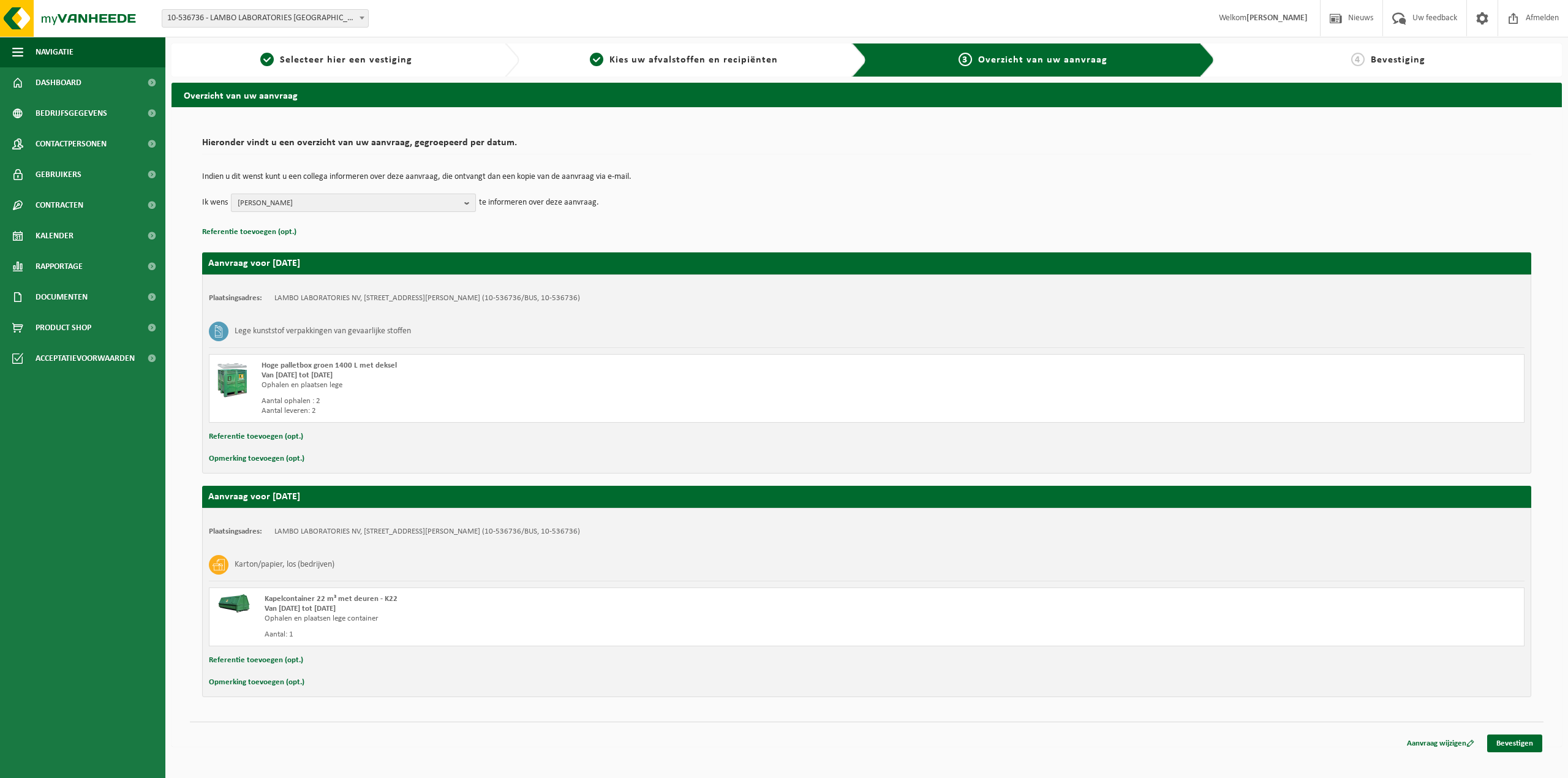
click at [453, 197] on span "YOUNES TAHERI" at bounding box center [348, 203] width 221 height 18
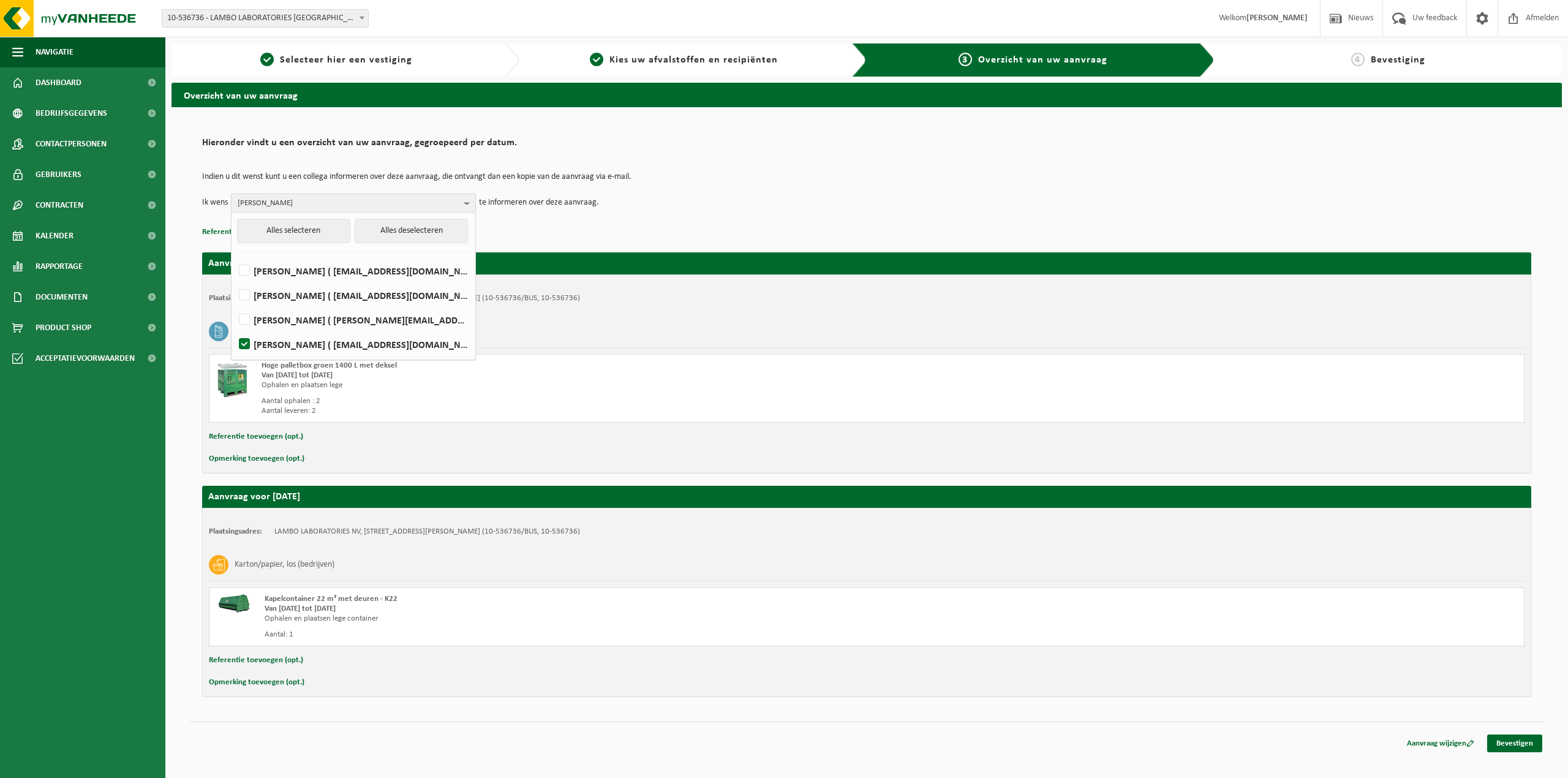
click at [453, 197] on span "YOUNES TAHERI" at bounding box center [348, 203] width 221 height 18
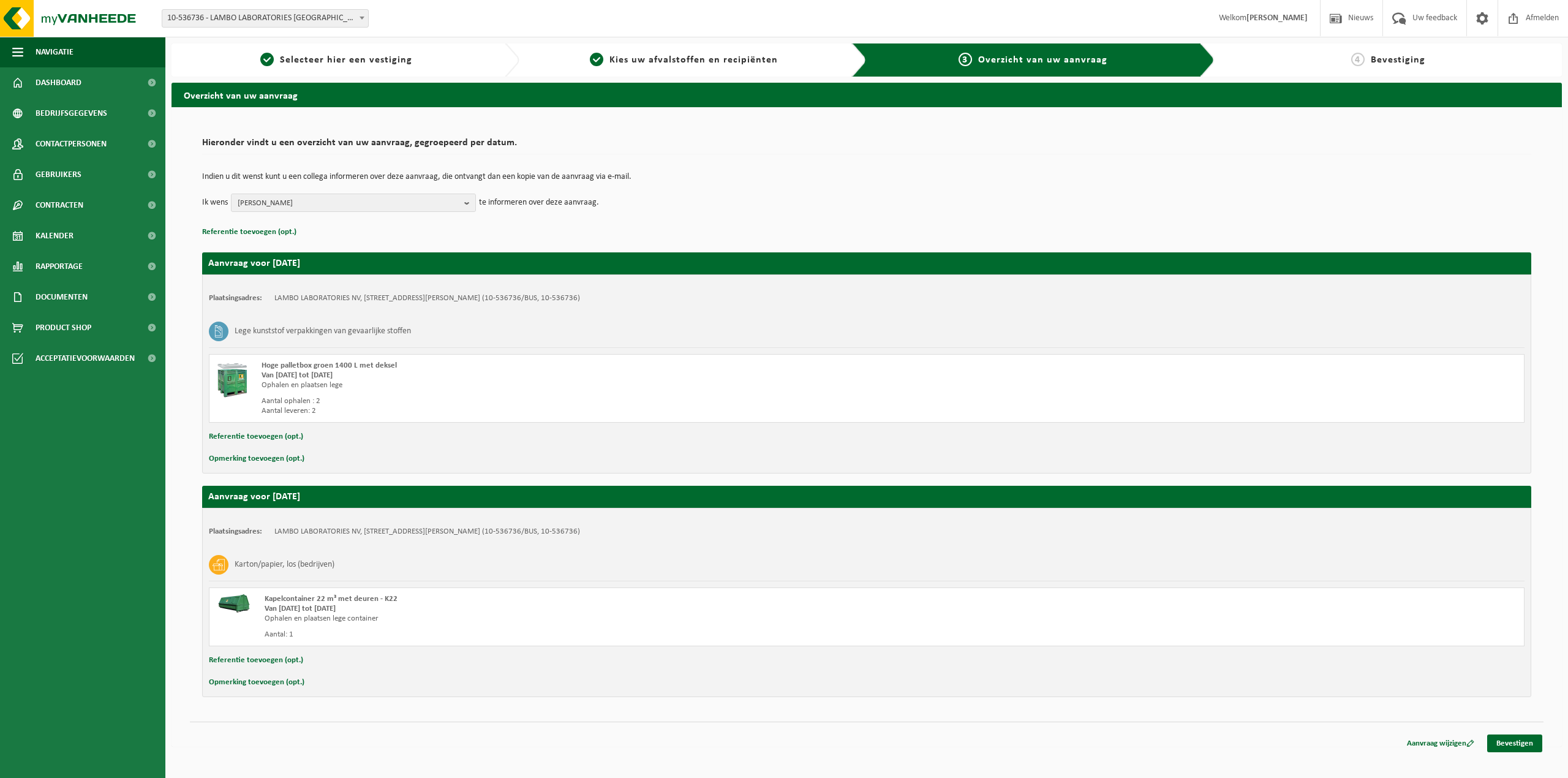
click at [1505, 735] on div "Aanvraag wijzigen Bevestigen" at bounding box center [866, 728] width 1354 height 13
click at [1510, 753] on link "Bevestigen" at bounding box center [1515, 743] width 55 height 18
